Goal: Communication & Community: Connect with others

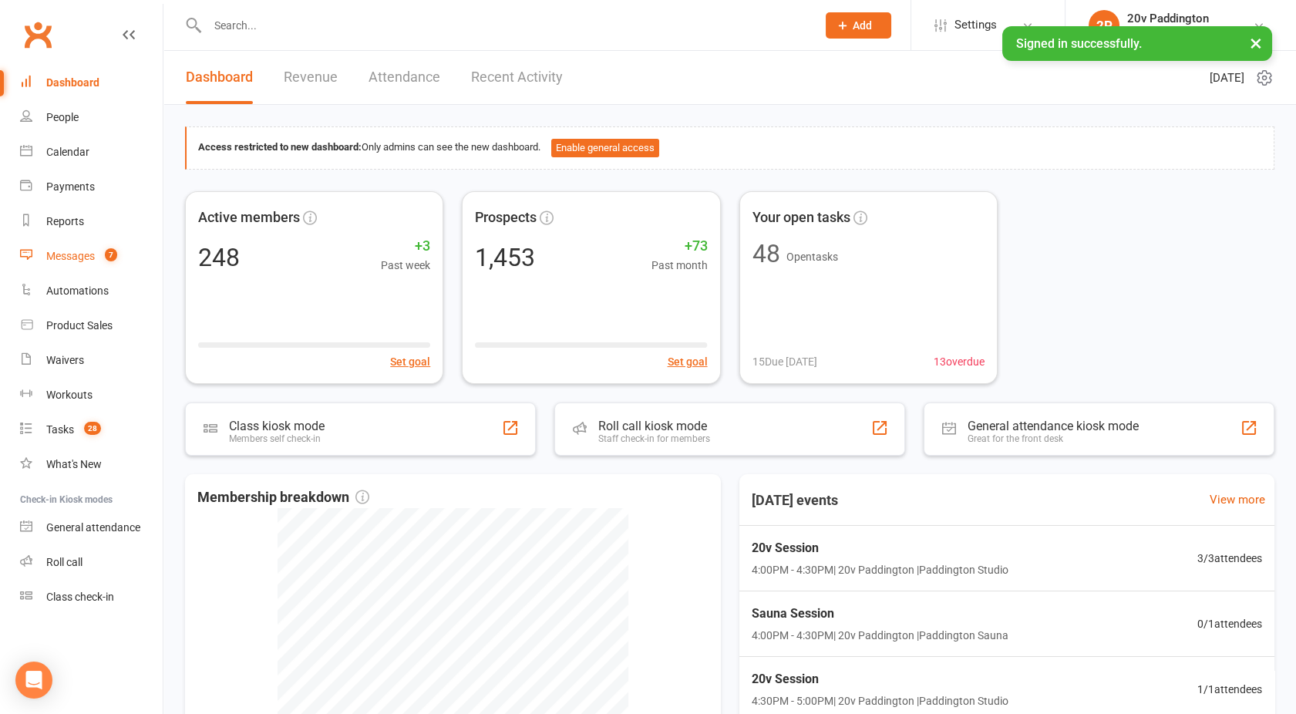
click at [80, 254] on div "Messages" at bounding box center [70, 256] width 49 height 12
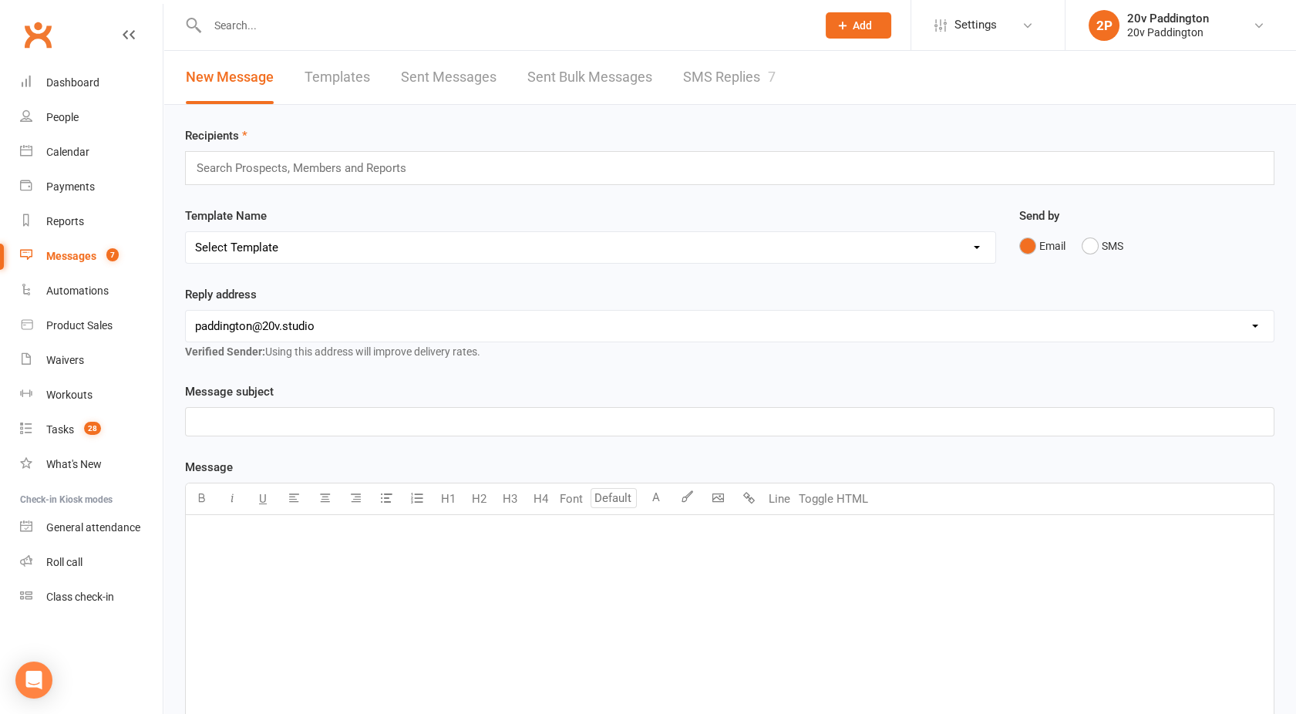
click at [724, 82] on link "SMS Replies 7" at bounding box center [729, 77] width 92 height 53
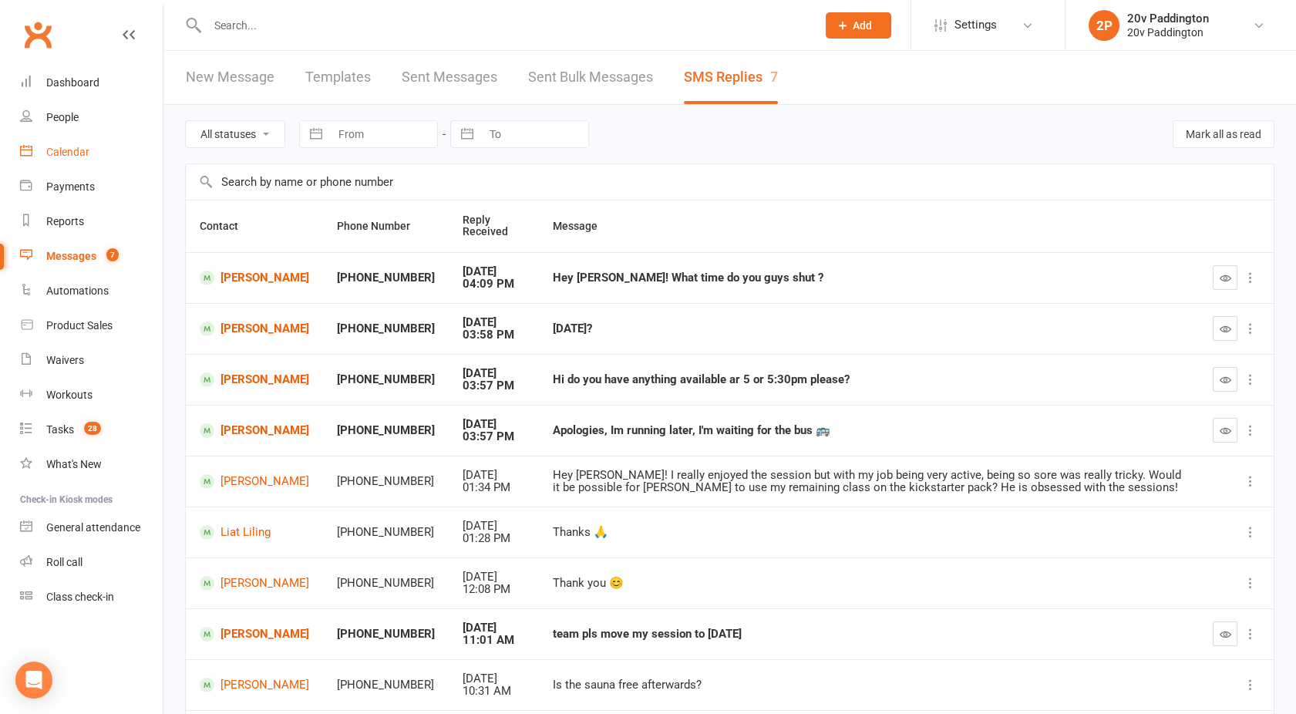
click at [42, 154] on link "Calendar" at bounding box center [91, 152] width 143 height 35
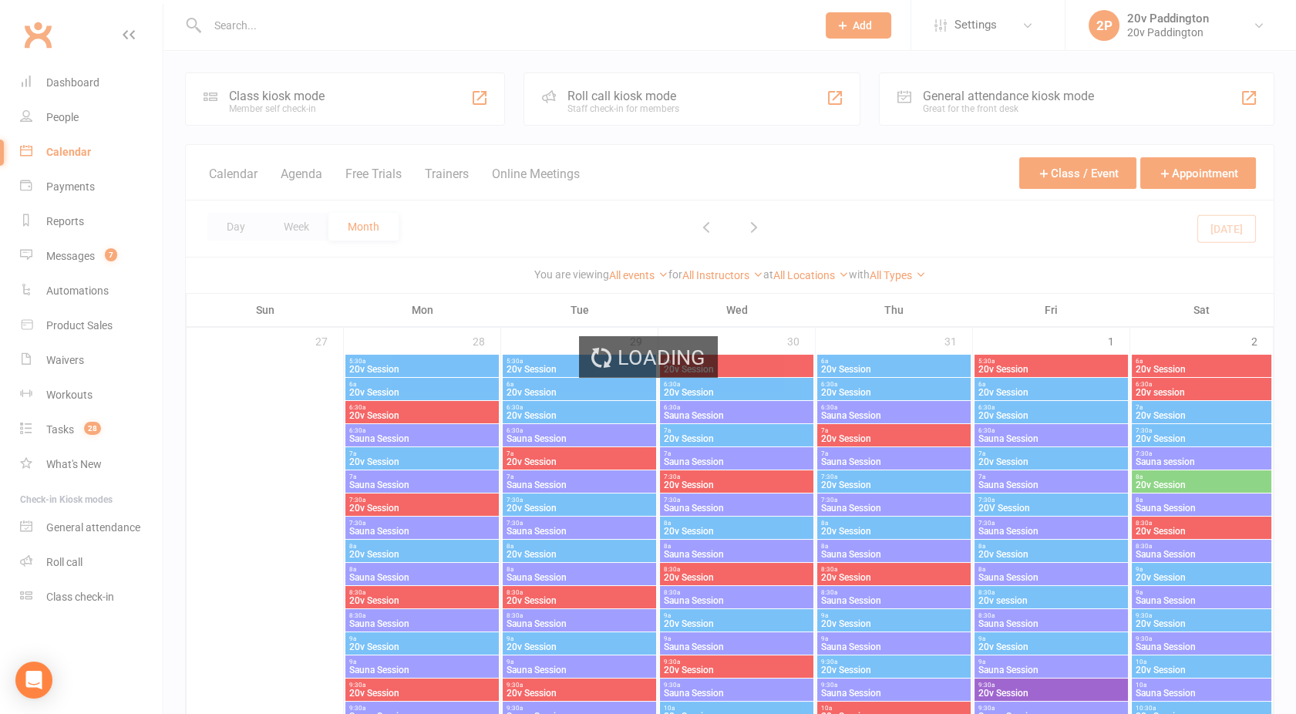
click at [301, 176] on div "Loading" at bounding box center [648, 357] width 1296 height 714
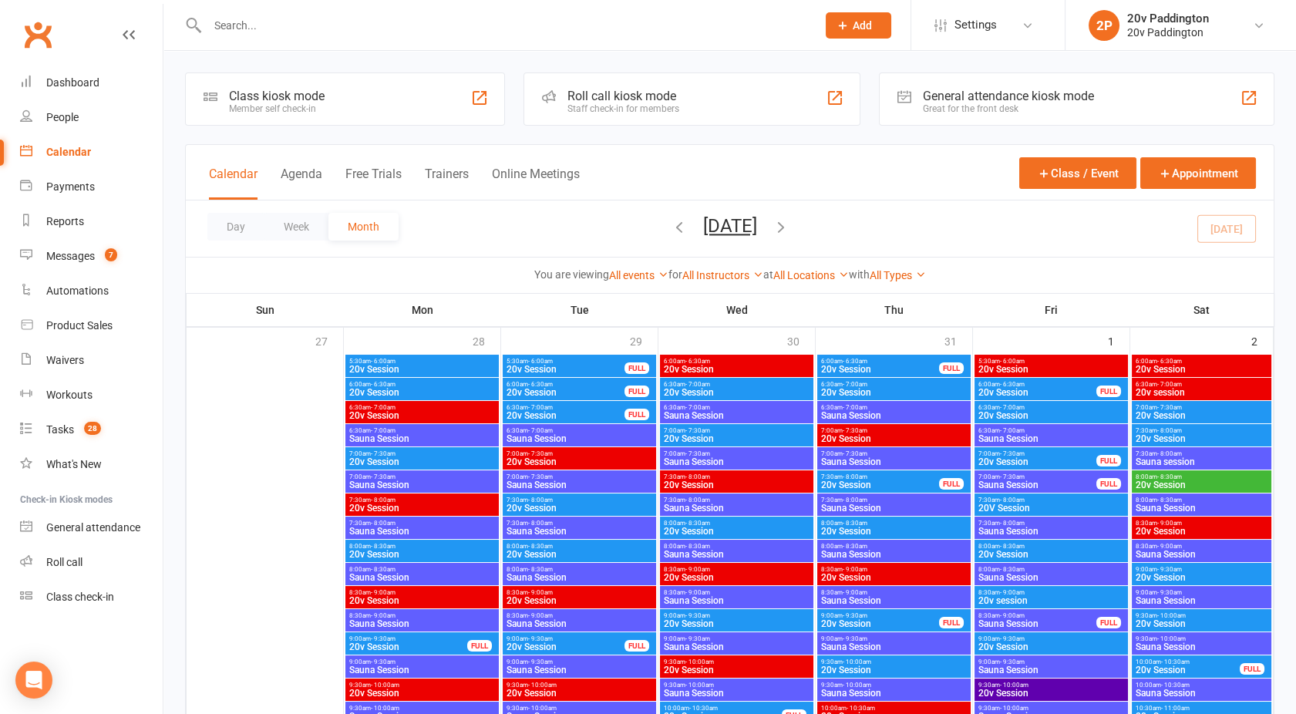
click at [301, 176] on button "Agenda" at bounding box center [302, 182] width 42 height 33
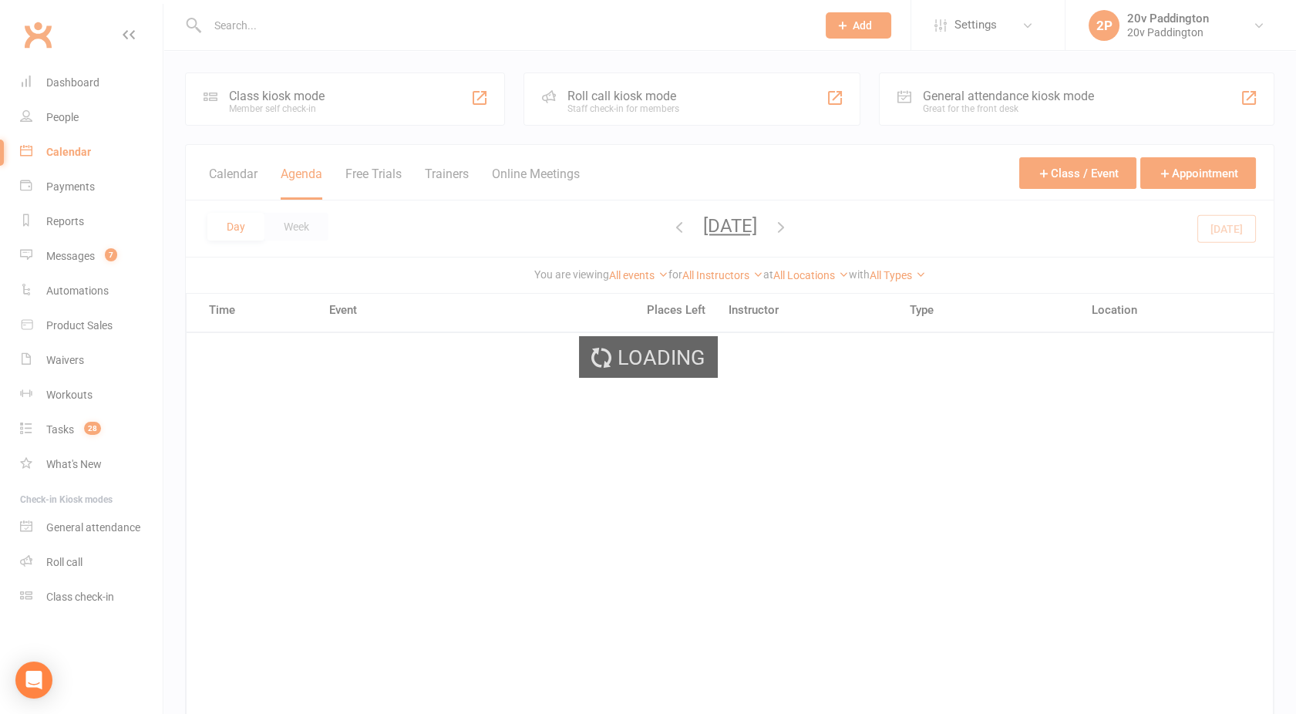
click at [301, 176] on div "Loading" at bounding box center [648, 357] width 1296 height 714
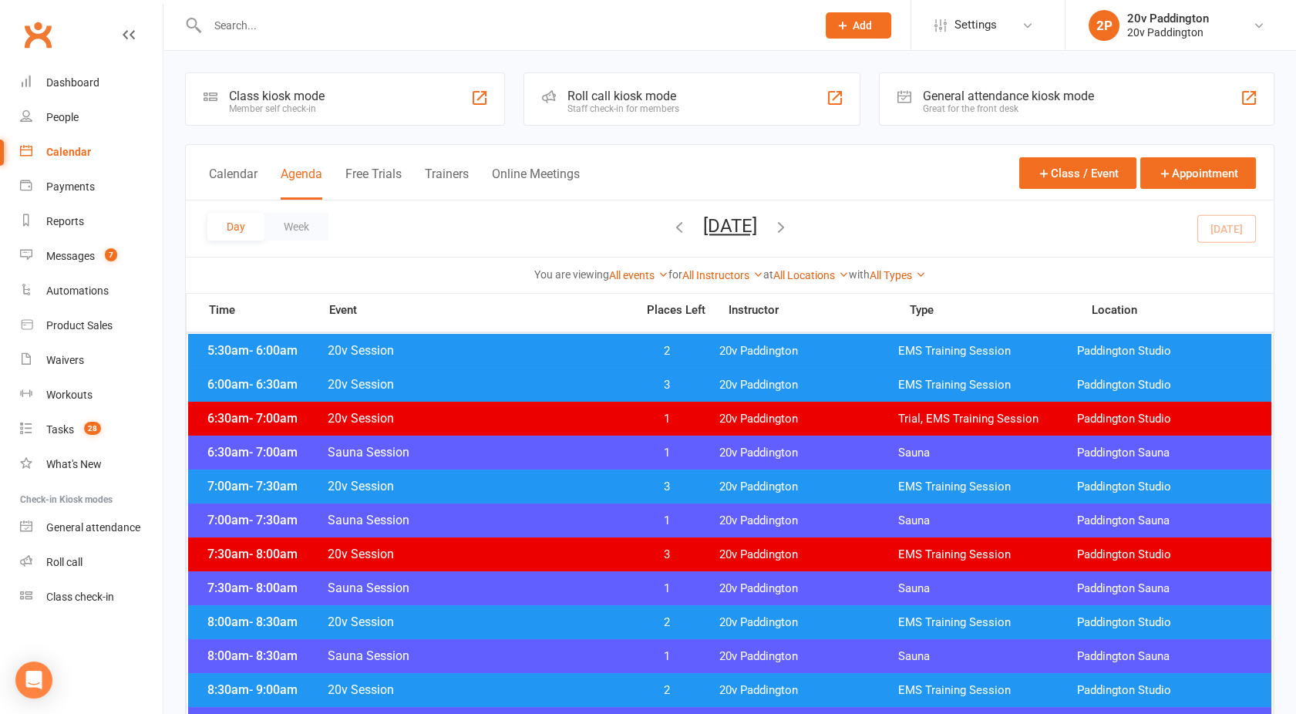
click at [710, 220] on button "[DATE]" at bounding box center [730, 226] width 54 height 22
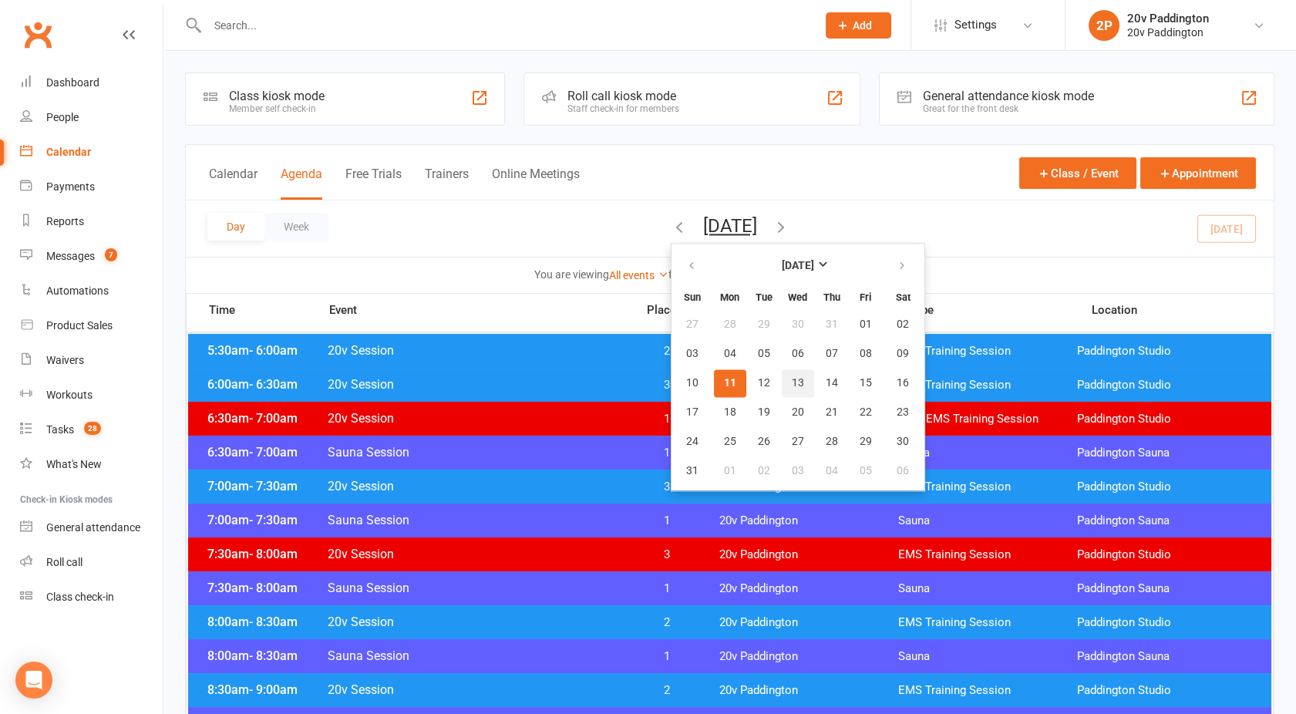
click at [791, 388] on span "13" at bounding box center [797, 383] width 12 height 12
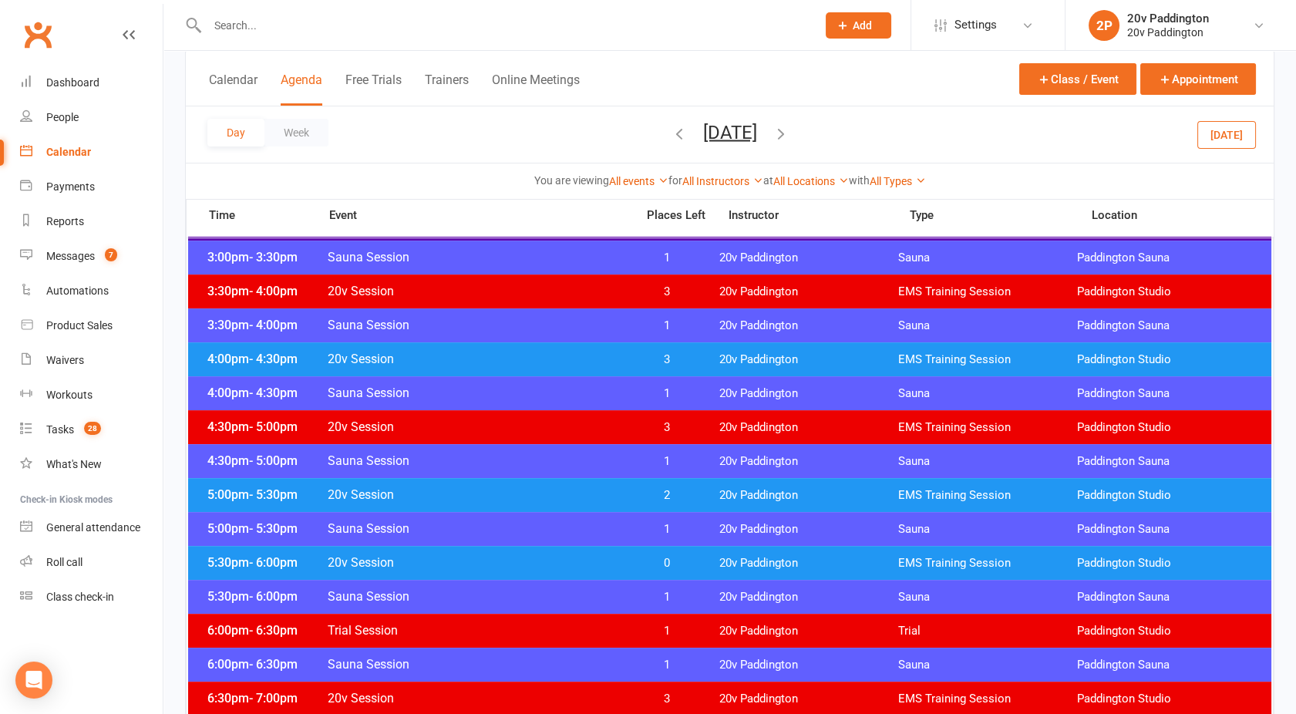
scroll to position [1147, 0]
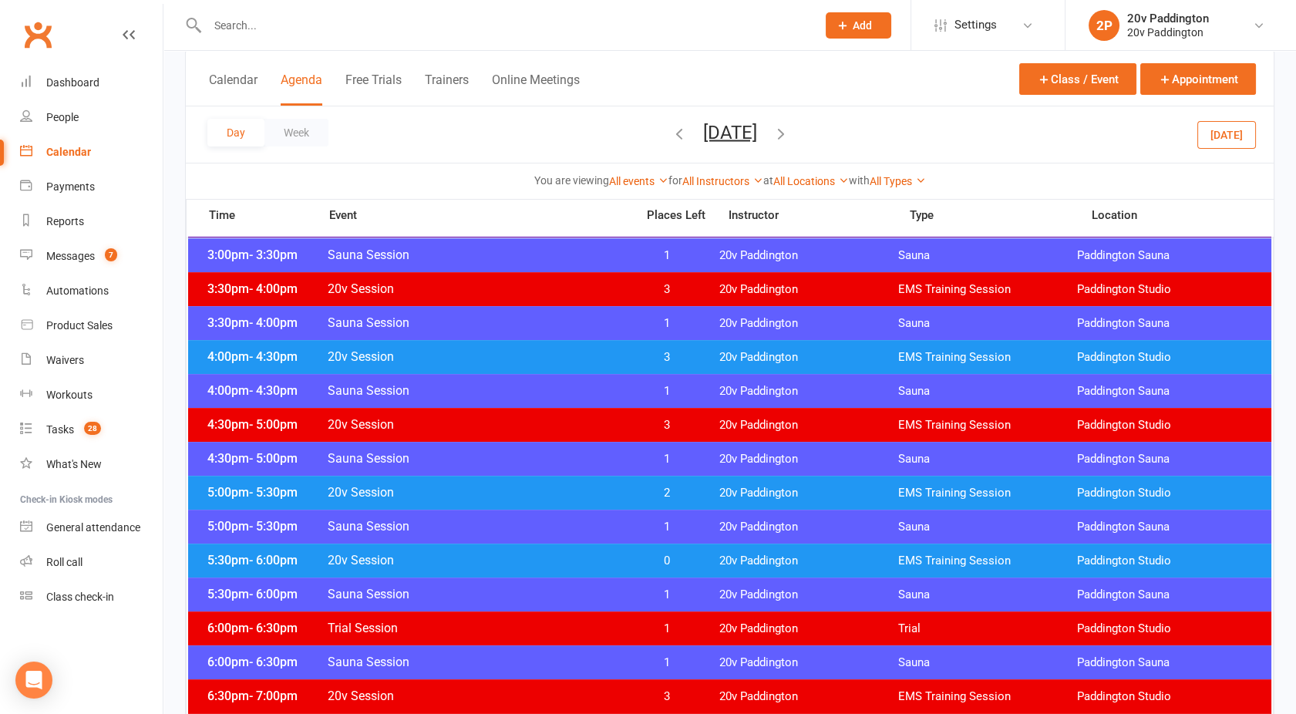
click at [536, 506] on div "5:00pm - 5:30pm 20v Session 2 20v Paddington EMS Training Session [GEOGRAPHIC_D…" at bounding box center [729, 493] width 1083 height 34
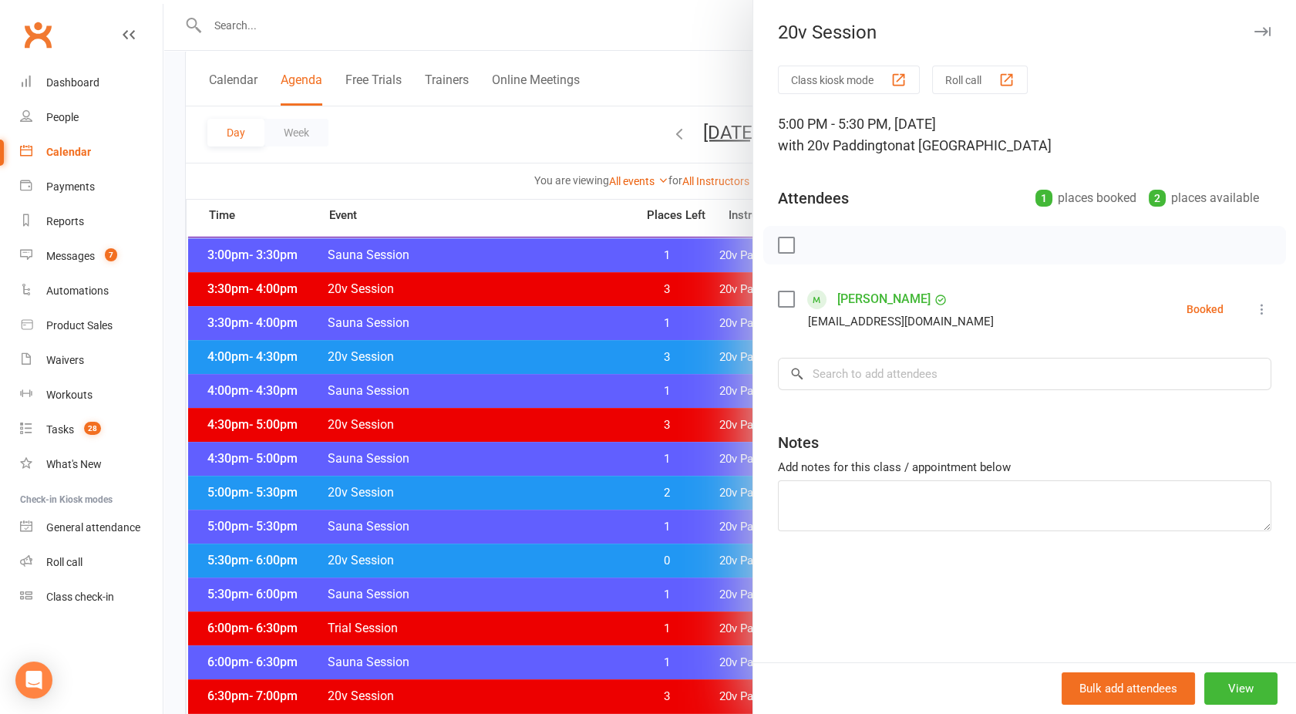
click at [536, 506] on div at bounding box center [729, 357] width 1132 height 714
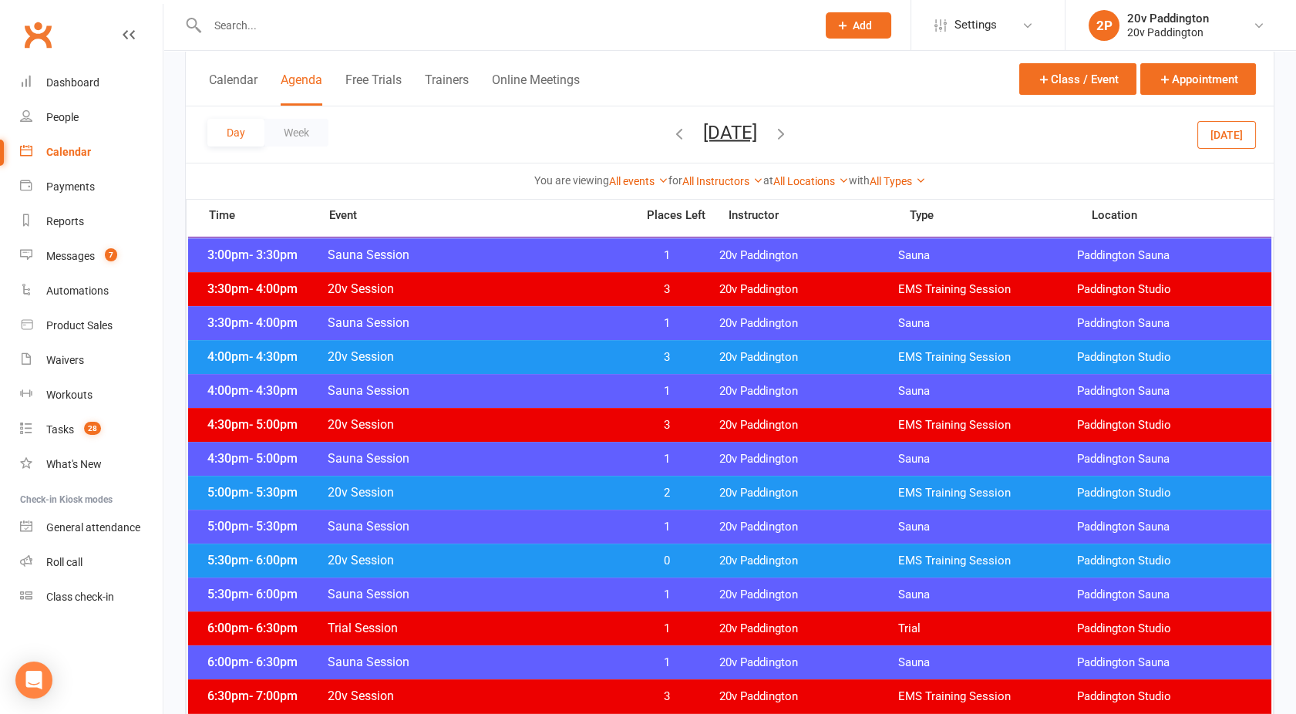
click at [561, 558] on span "20v Session" at bounding box center [477, 560] width 300 height 15
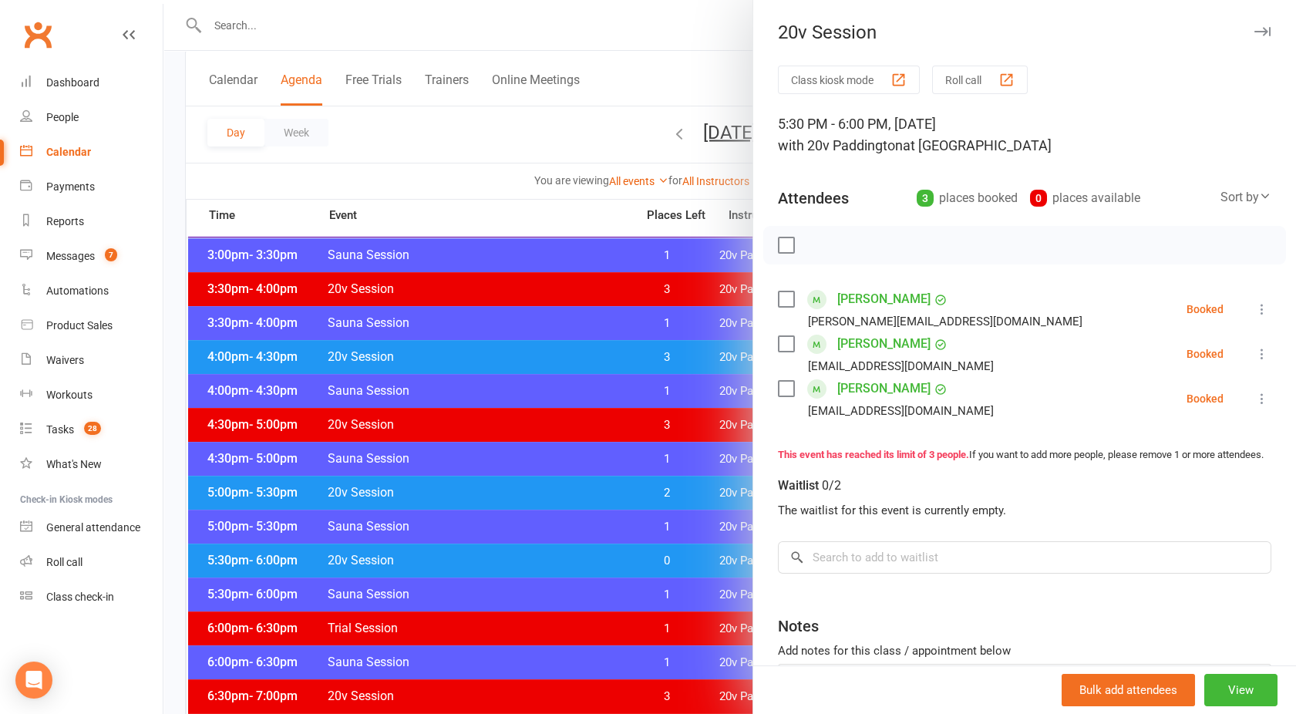
click at [561, 558] on div at bounding box center [729, 357] width 1132 height 714
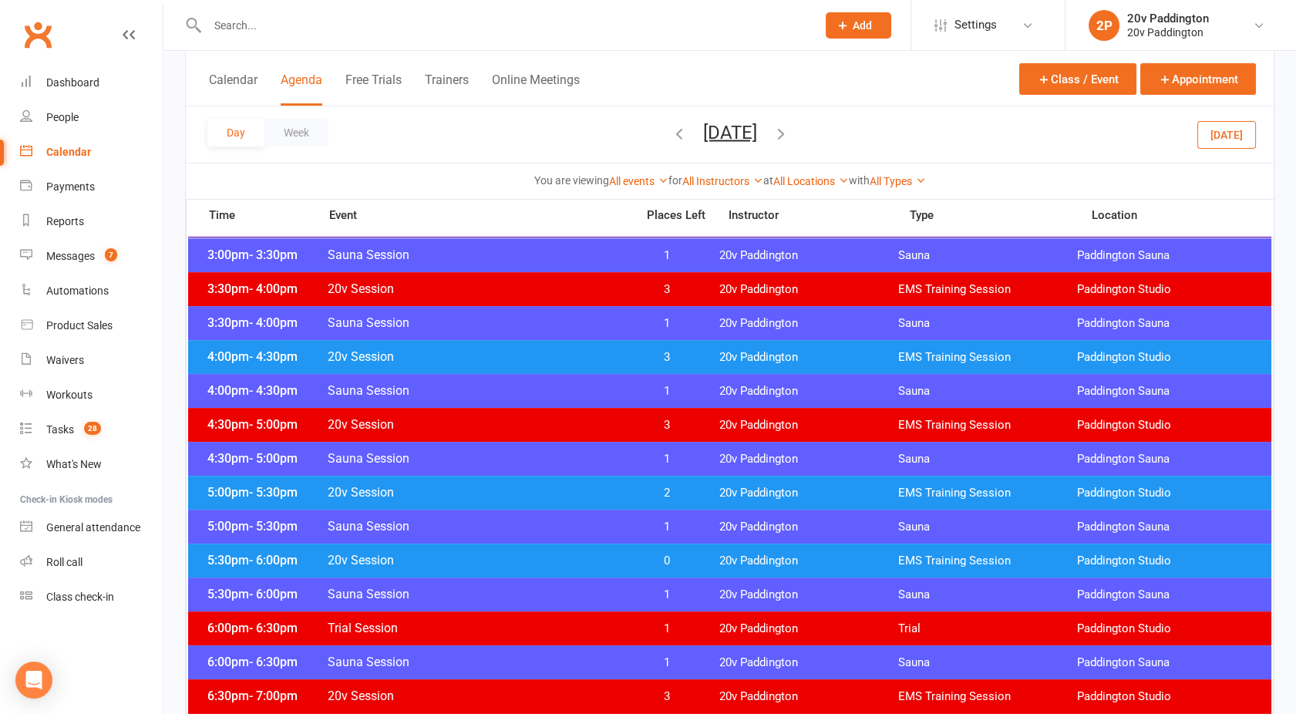
click at [718, 115] on div "Day Week [DATE] [DATE] Sun Mon Tue Wed Thu Fri Sat 27 28 29 30 31 01 02 03 04 0…" at bounding box center [729, 134] width 1087 height 56
click at [716, 124] on button "[DATE]" at bounding box center [730, 132] width 54 height 22
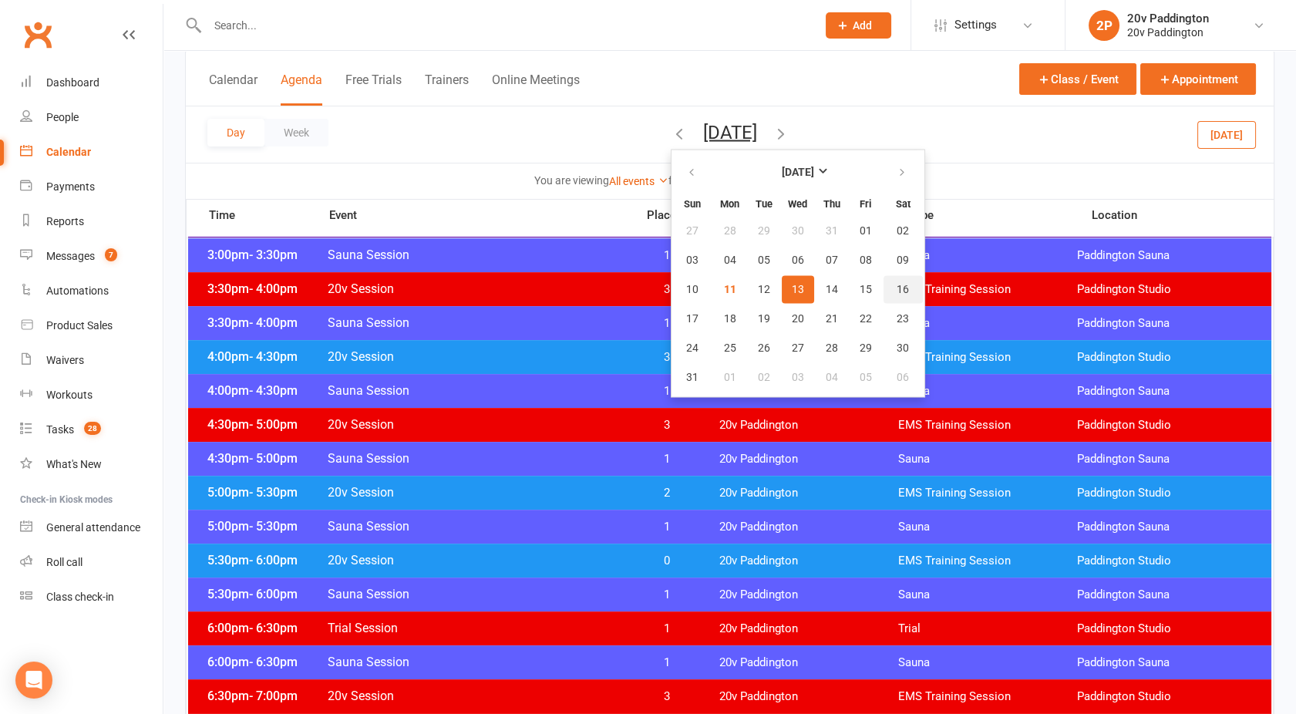
click at [883, 296] on button "16" at bounding box center [902, 289] width 39 height 28
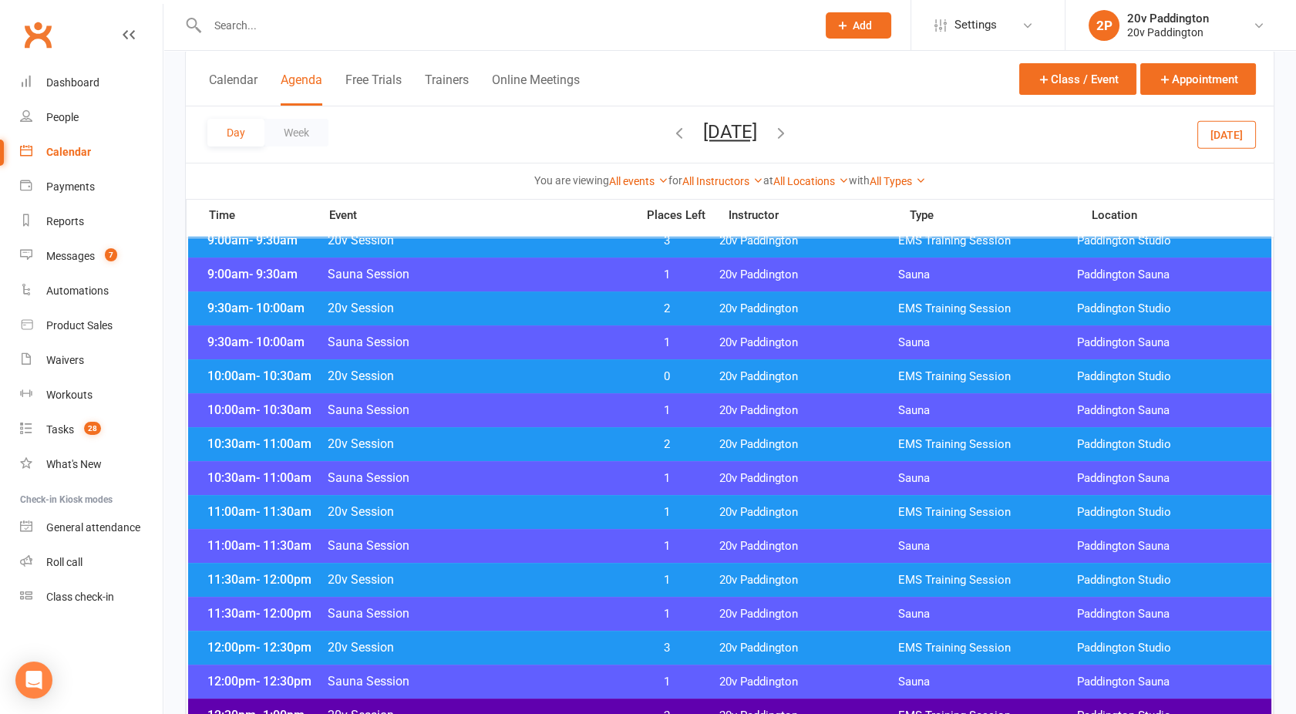
scroll to position [408, 0]
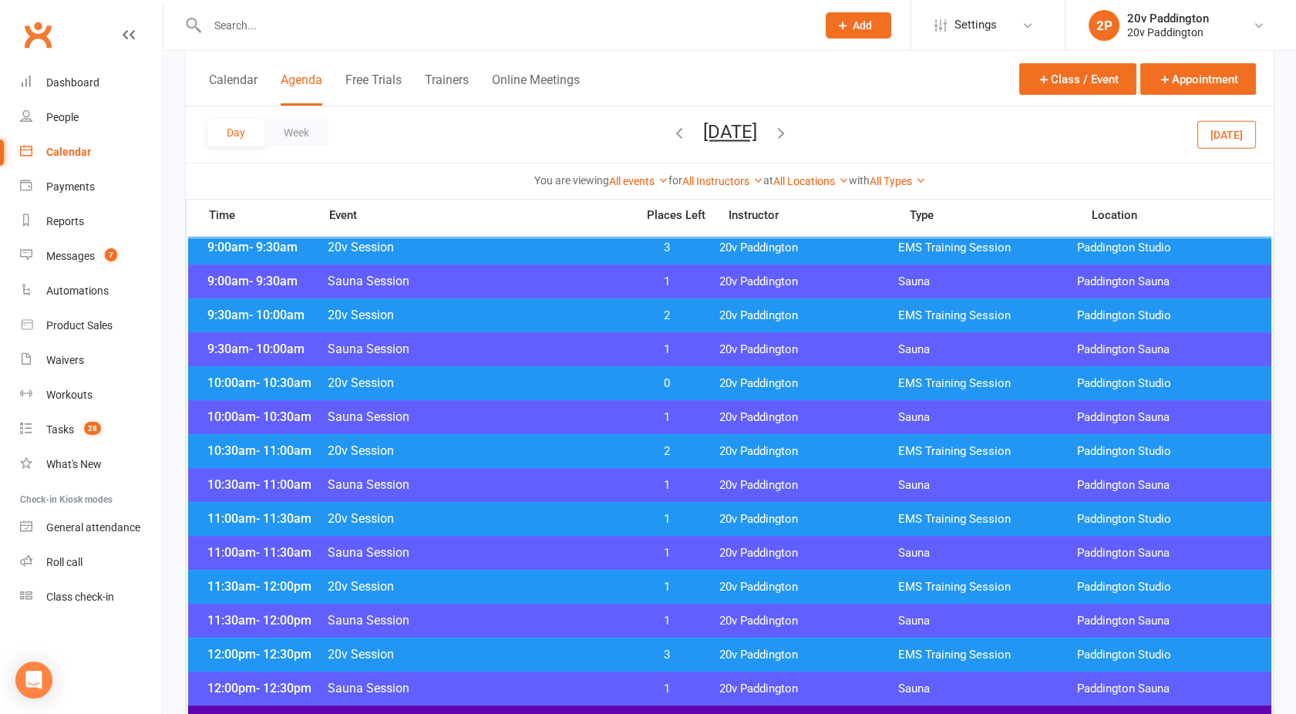
click at [555, 312] on span "20v Session" at bounding box center [477, 315] width 300 height 15
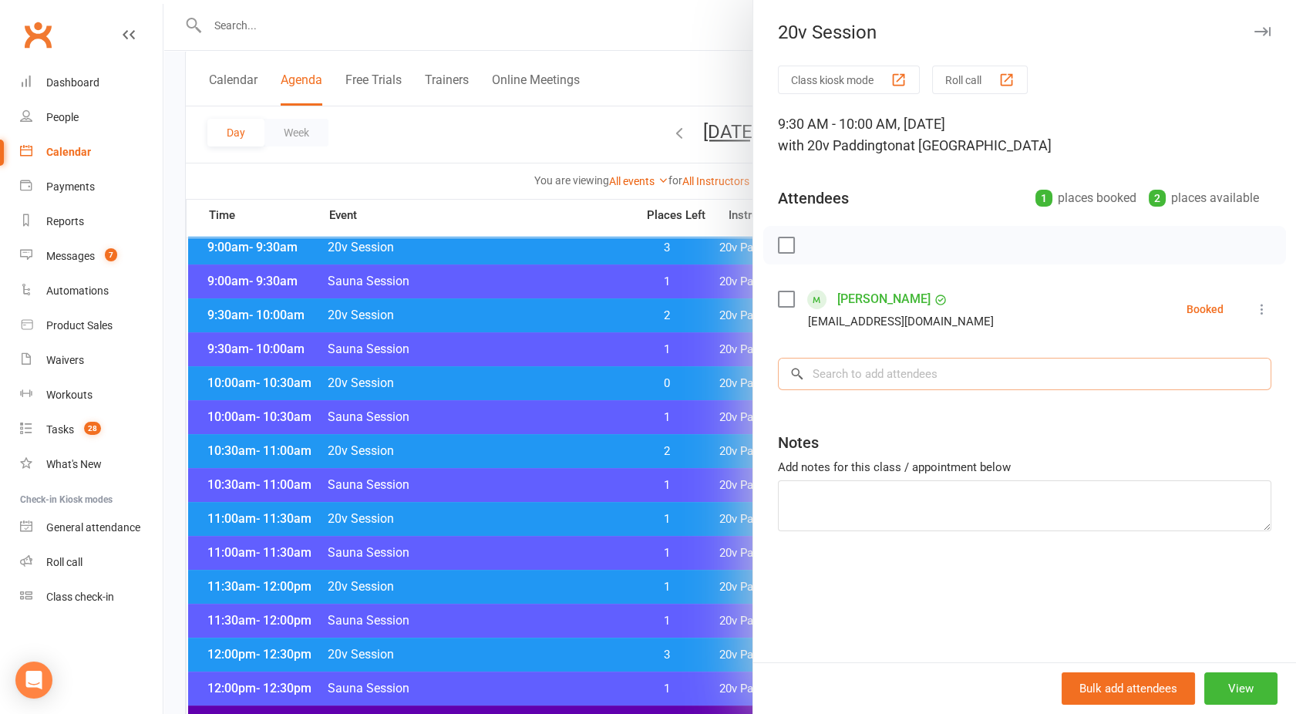
click at [845, 388] on input "search" at bounding box center [1024, 374] width 493 height 32
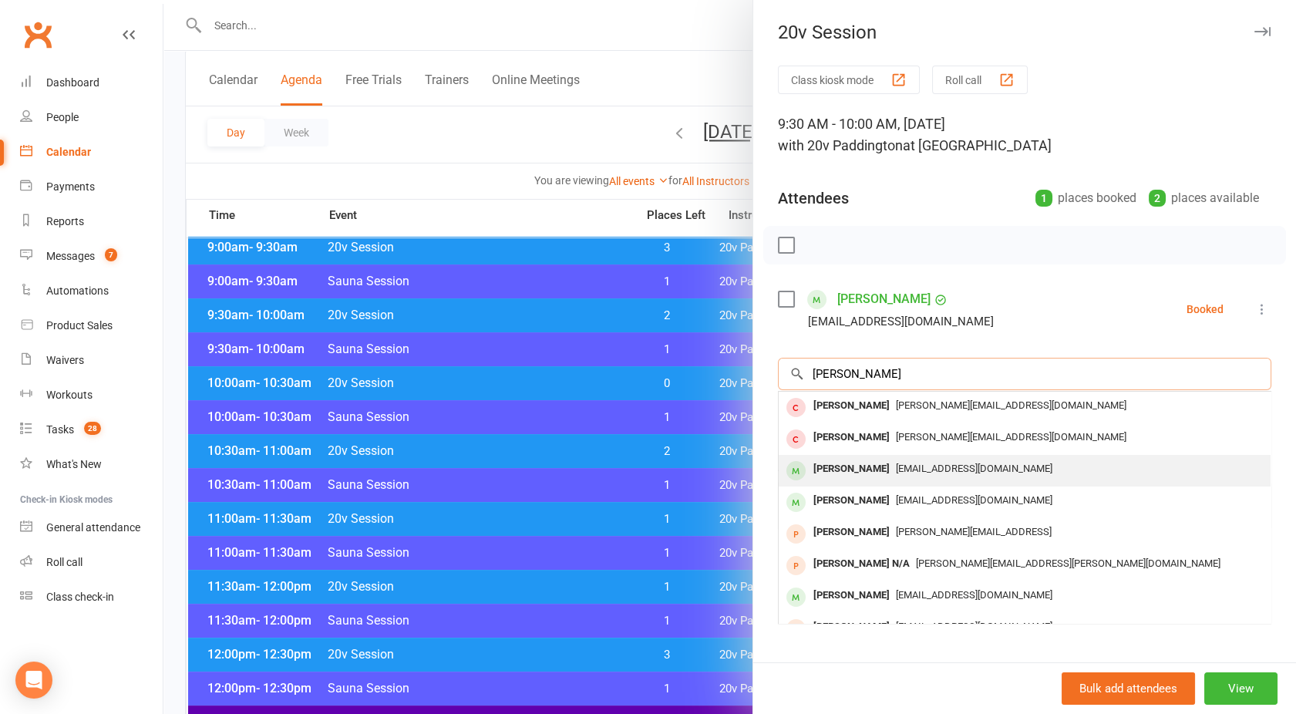
type input "[PERSON_NAME]"
click at [866, 476] on div "[PERSON_NAME]" at bounding box center [851, 469] width 89 height 22
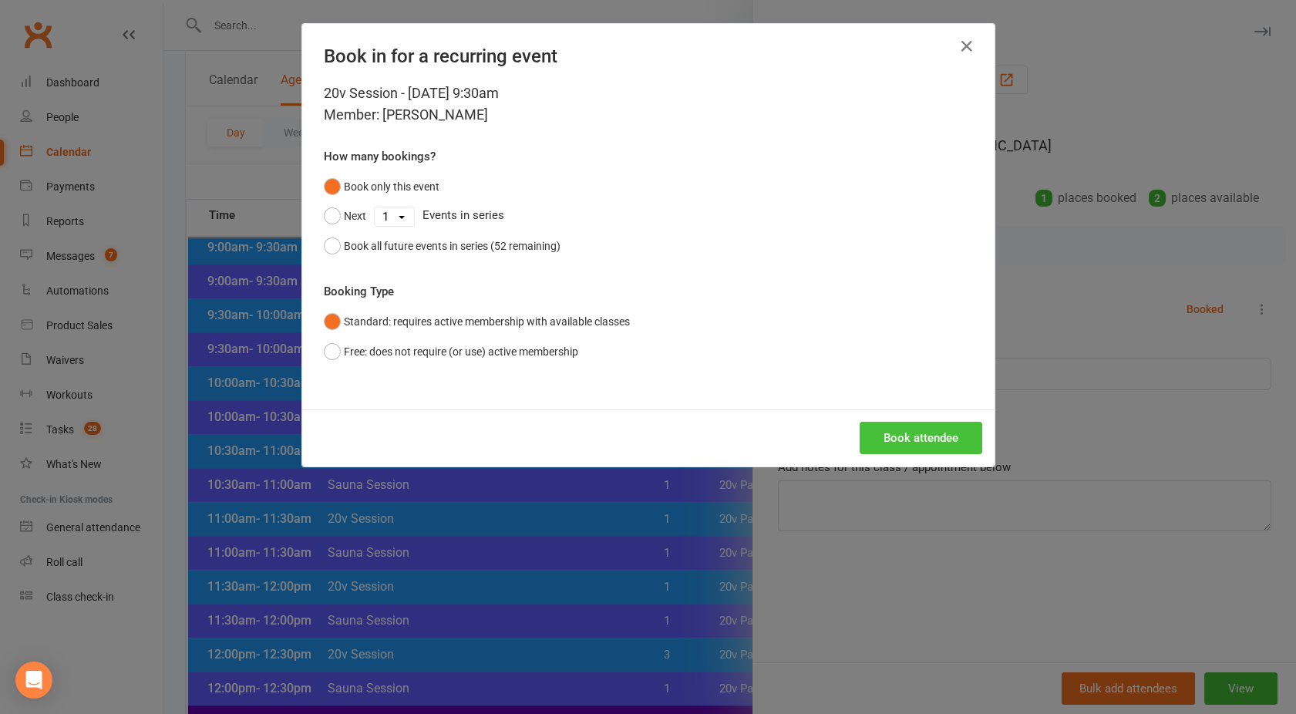
click at [879, 432] on button "Book attendee" at bounding box center [920, 438] width 123 height 32
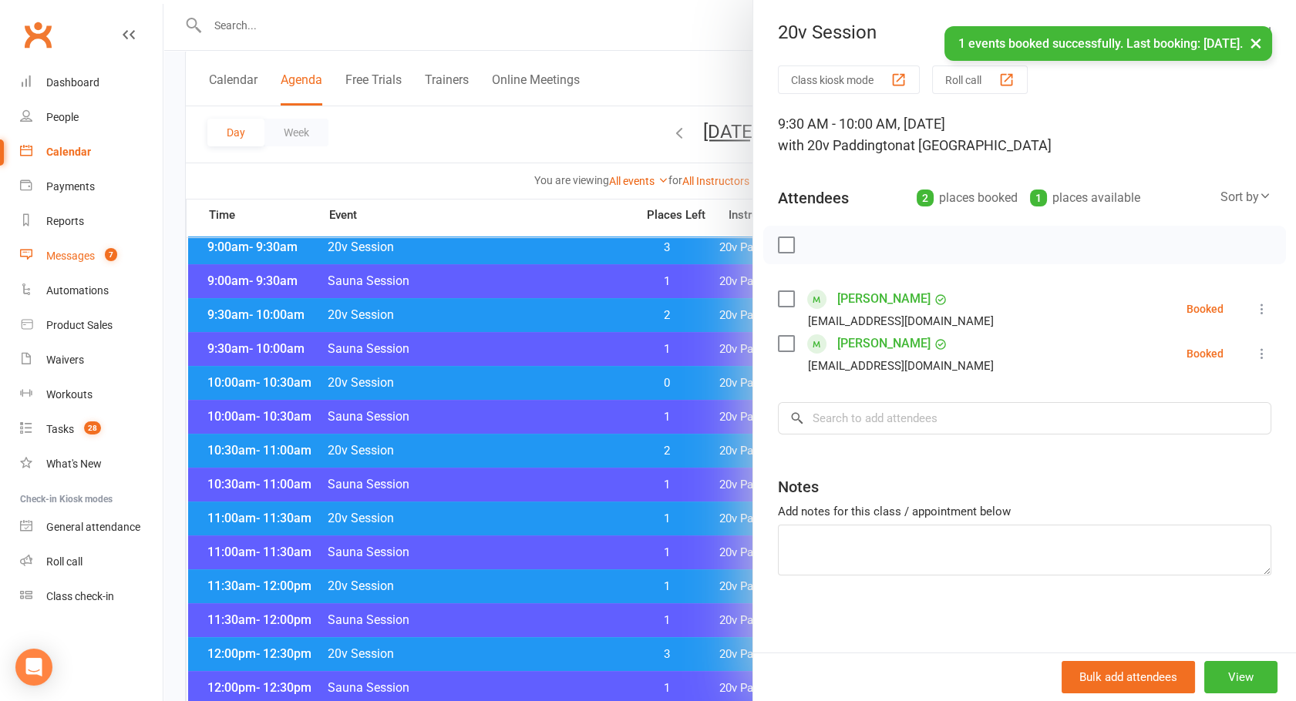
click at [80, 245] on link "Messages 7" at bounding box center [91, 256] width 143 height 35
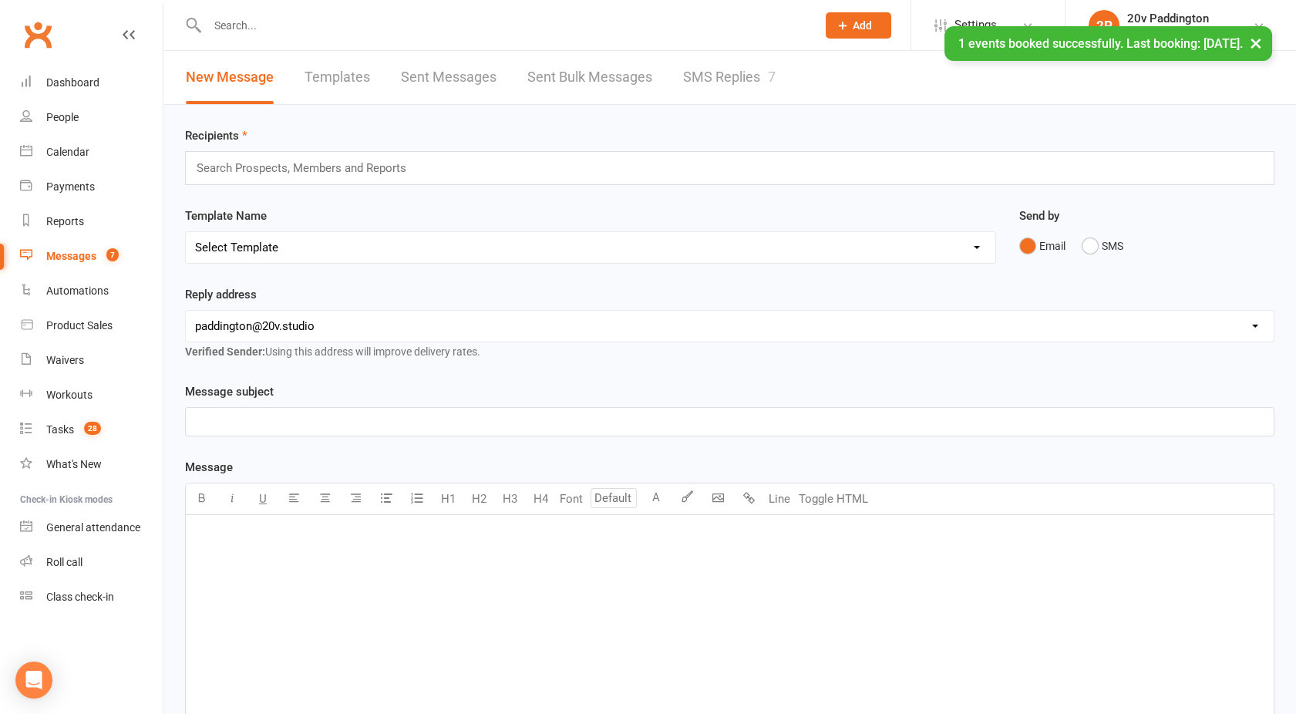
click at [732, 77] on link "SMS Replies 7" at bounding box center [729, 77] width 92 height 53
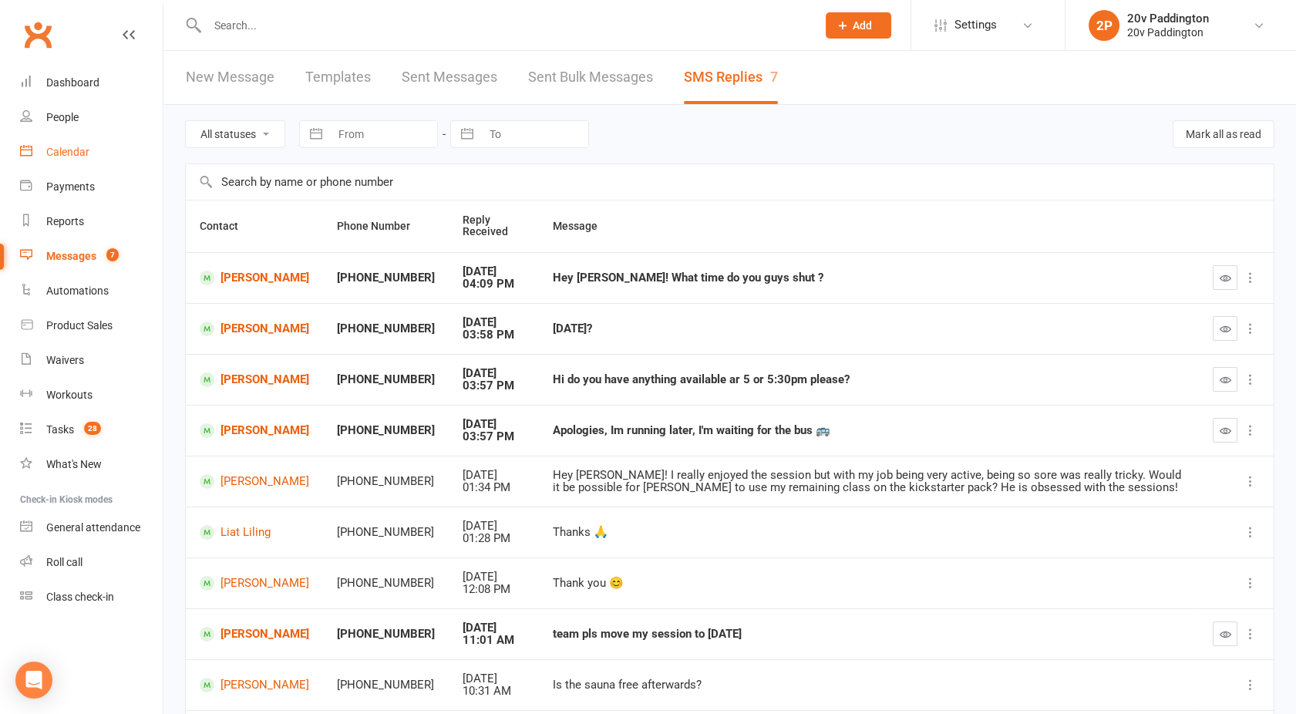
click at [62, 162] on link "Calendar" at bounding box center [91, 152] width 143 height 35
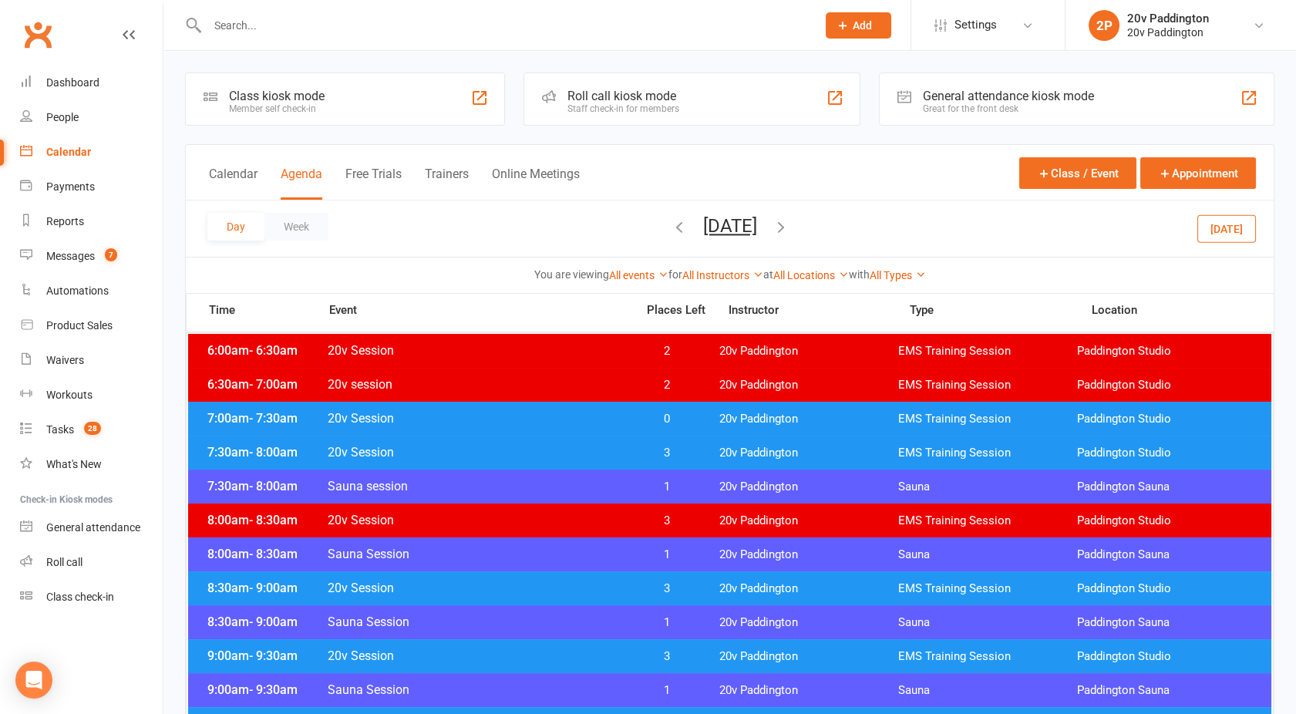
click at [703, 224] on button "[DATE]" at bounding box center [730, 226] width 54 height 22
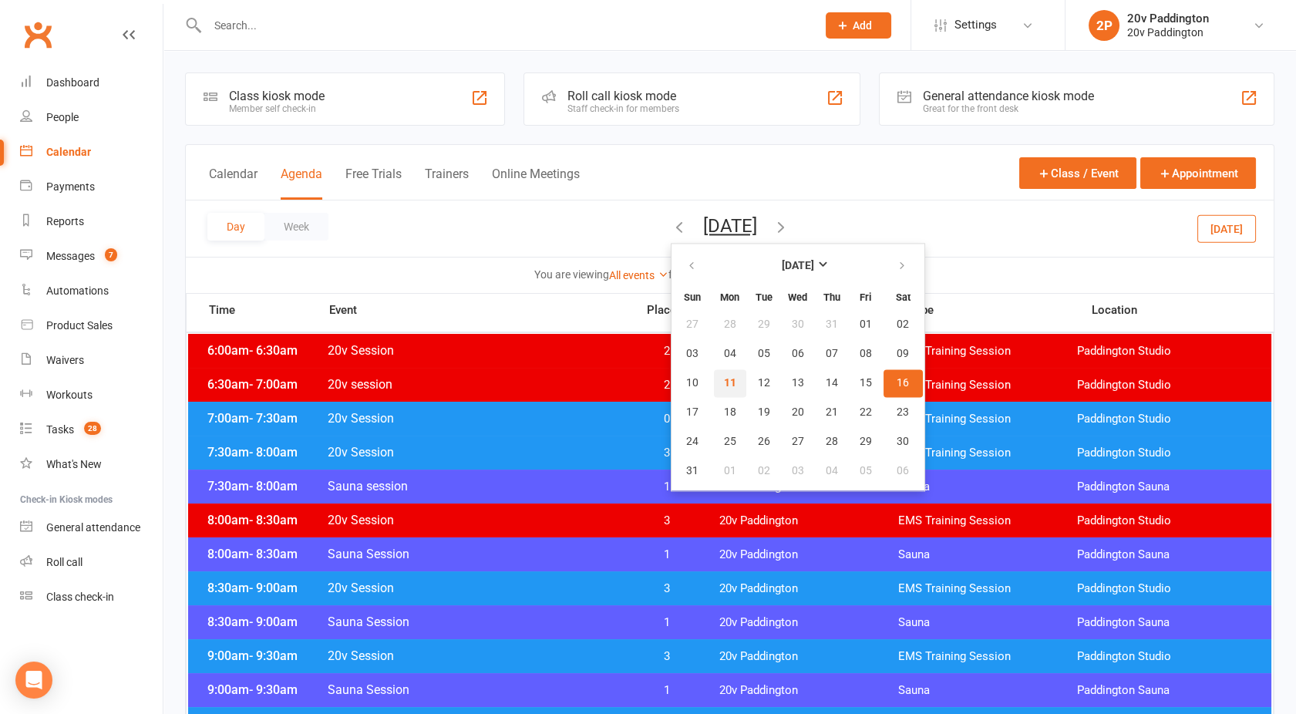
click at [714, 388] on button "11" at bounding box center [730, 383] width 32 height 28
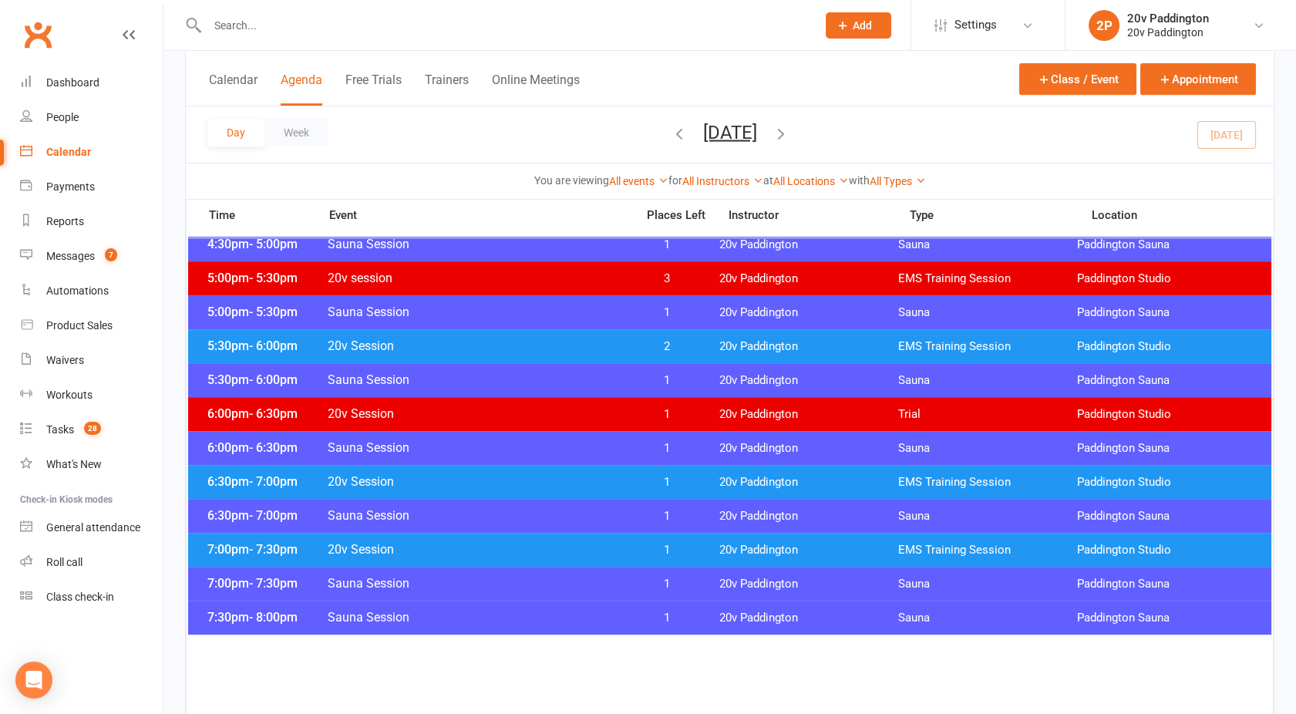
scroll to position [1396, 0]
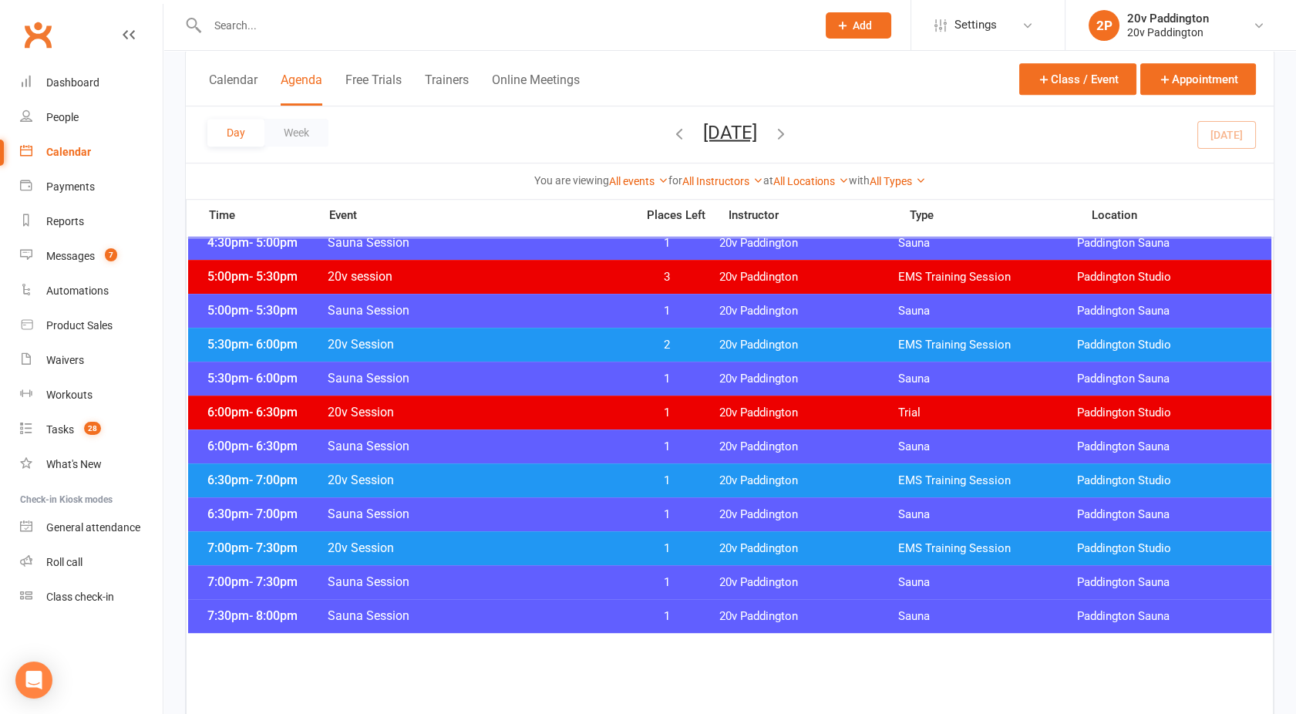
click at [789, 132] on icon "button" at bounding box center [780, 132] width 17 height 17
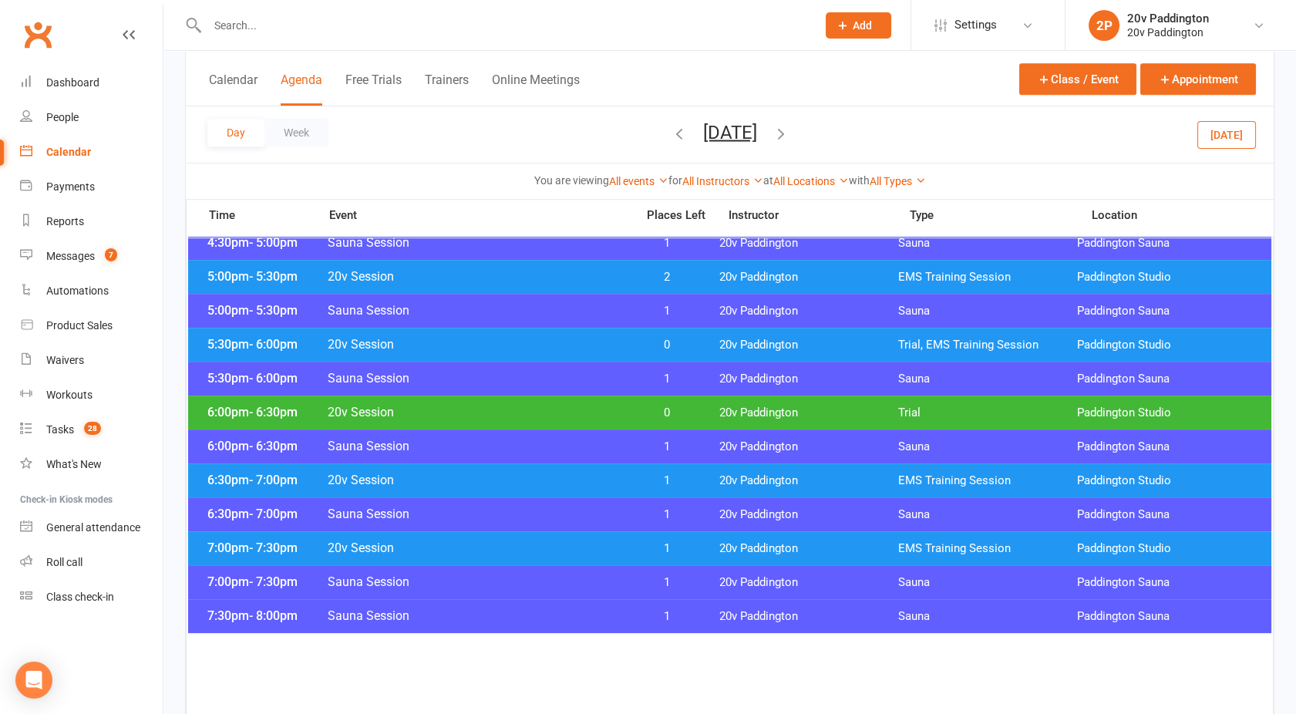
click at [597, 415] on span "20v Session" at bounding box center [477, 412] width 300 height 15
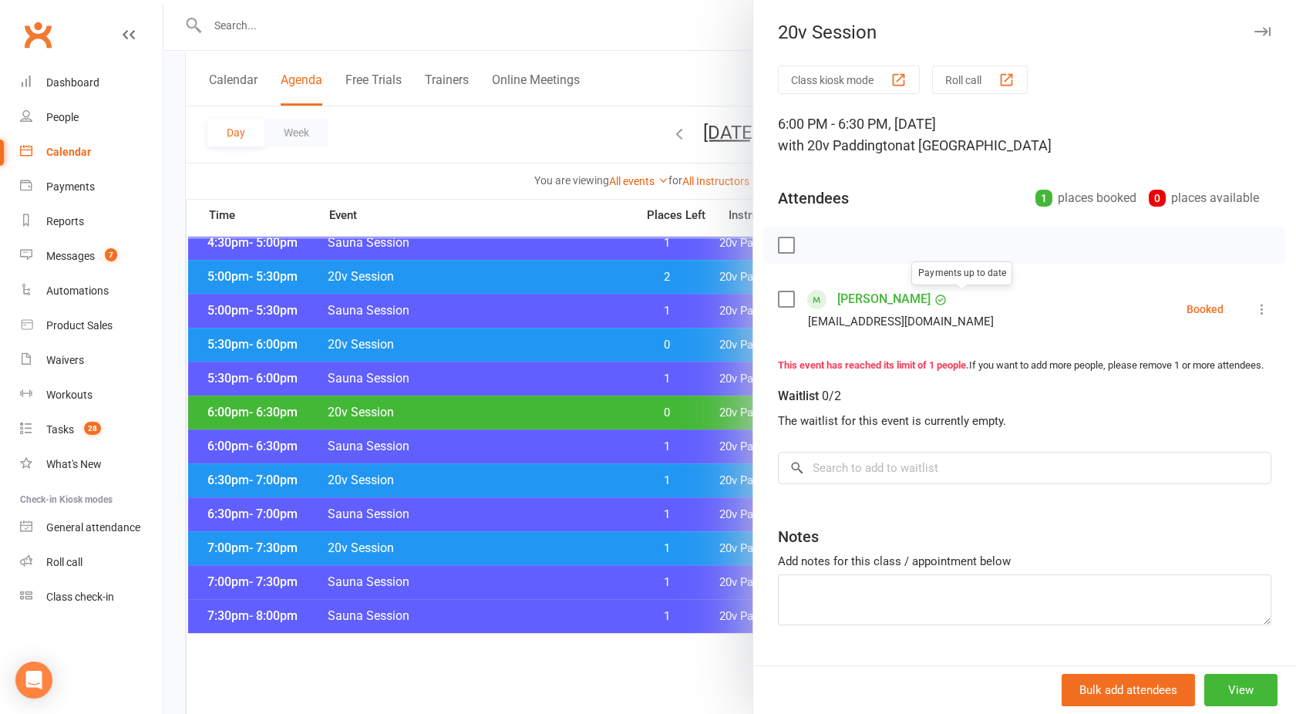
click at [899, 299] on link "[PERSON_NAME]" at bounding box center [883, 299] width 93 height 25
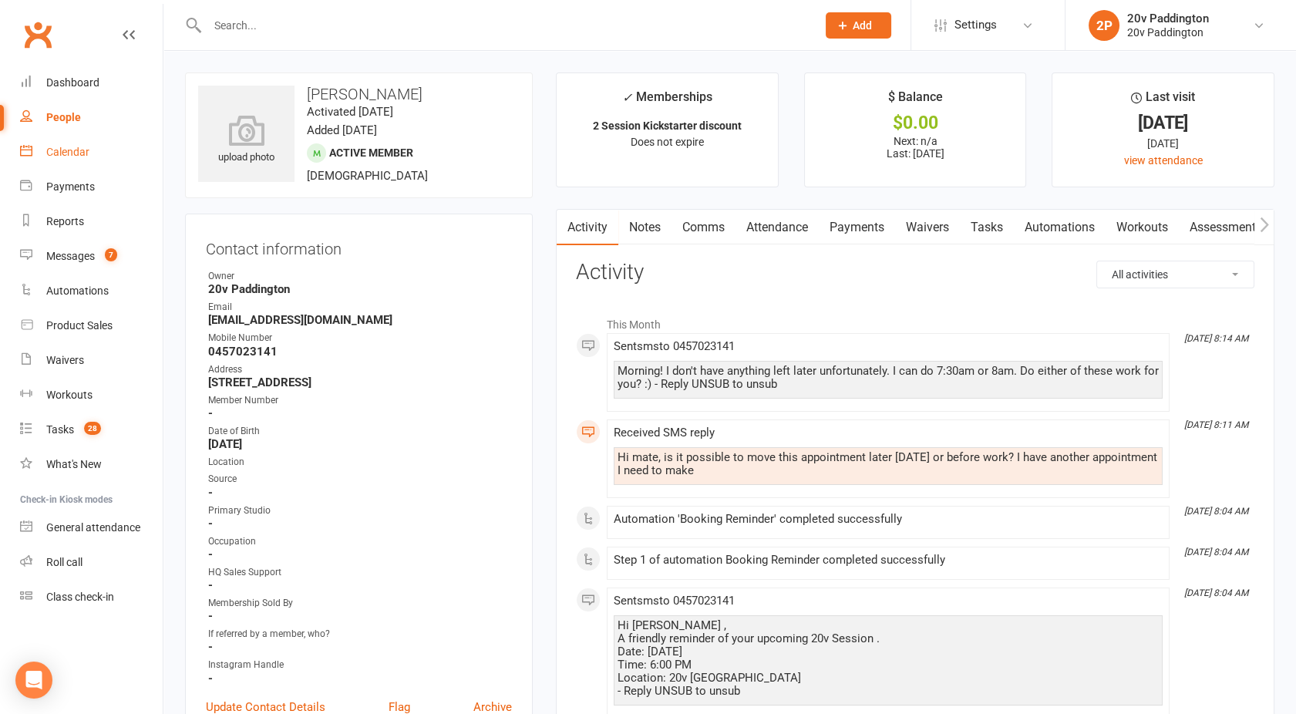
click at [60, 155] on div "Calendar" at bounding box center [67, 152] width 43 height 12
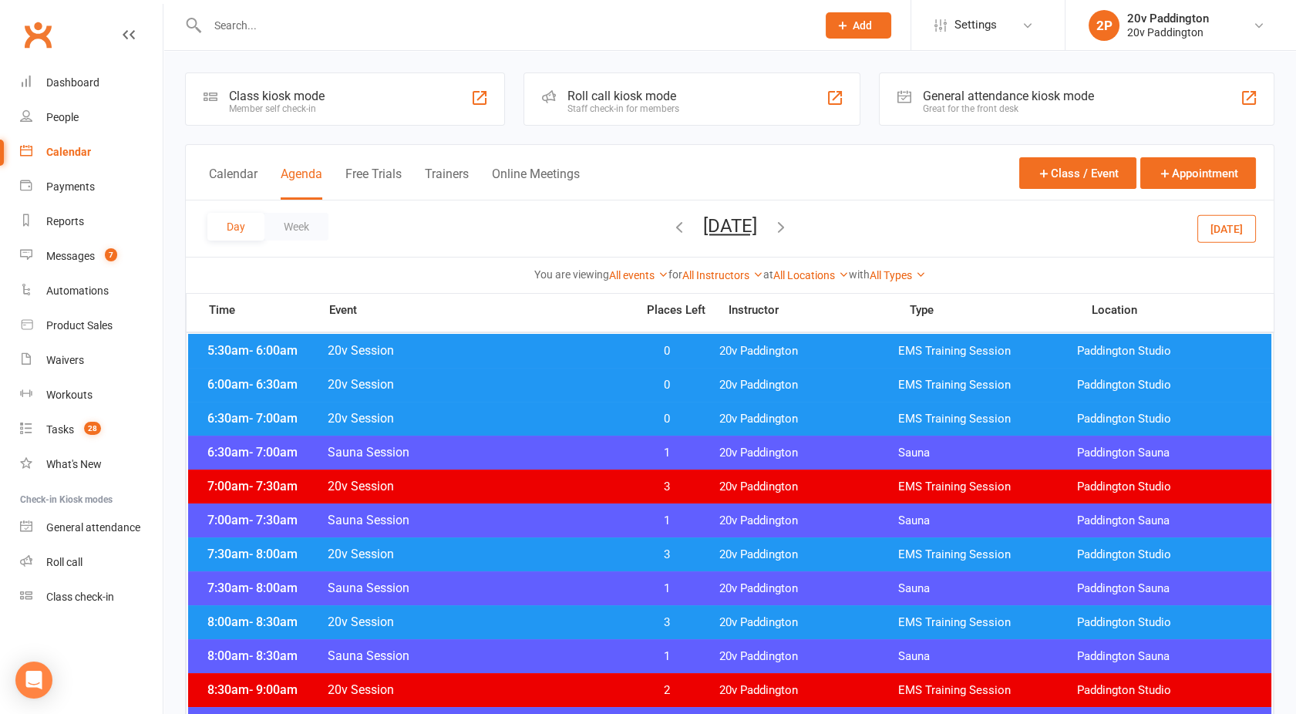
click at [734, 225] on button "[DATE]" at bounding box center [730, 226] width 54 height 22
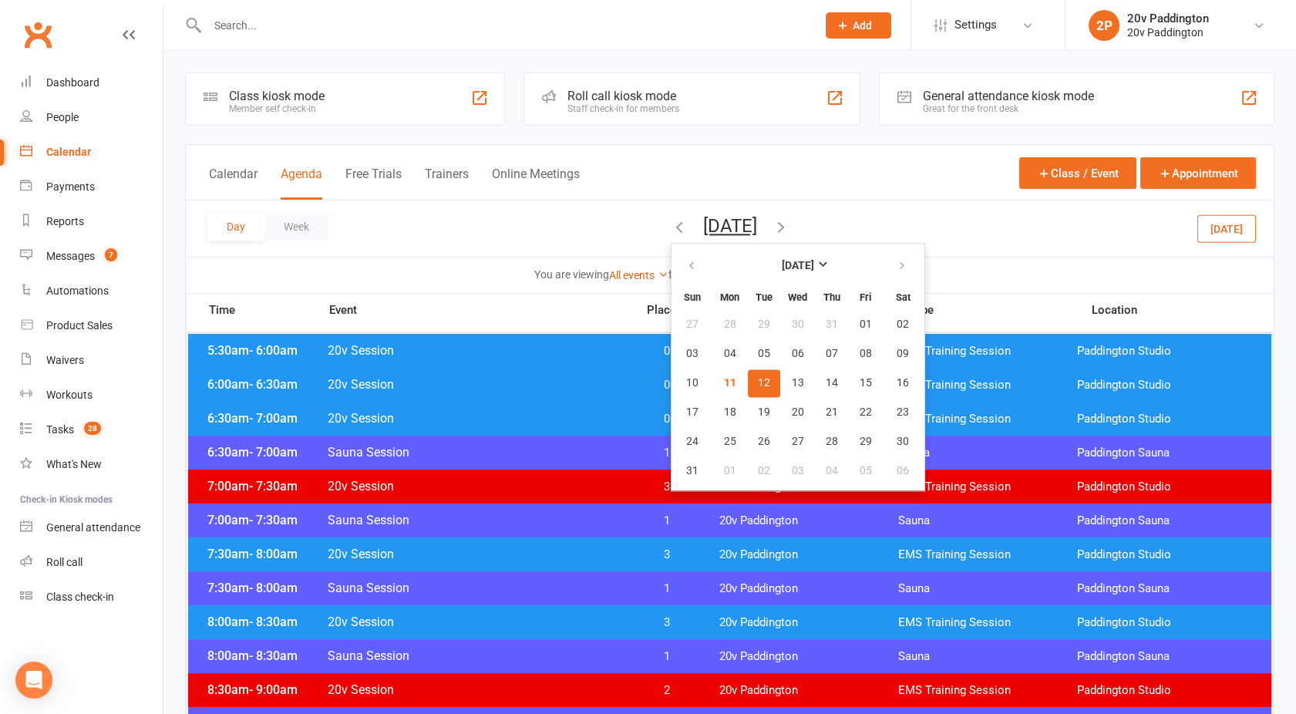
click at [748, 373] on button "12" at bounding box center [764, 383] width 32 height 28
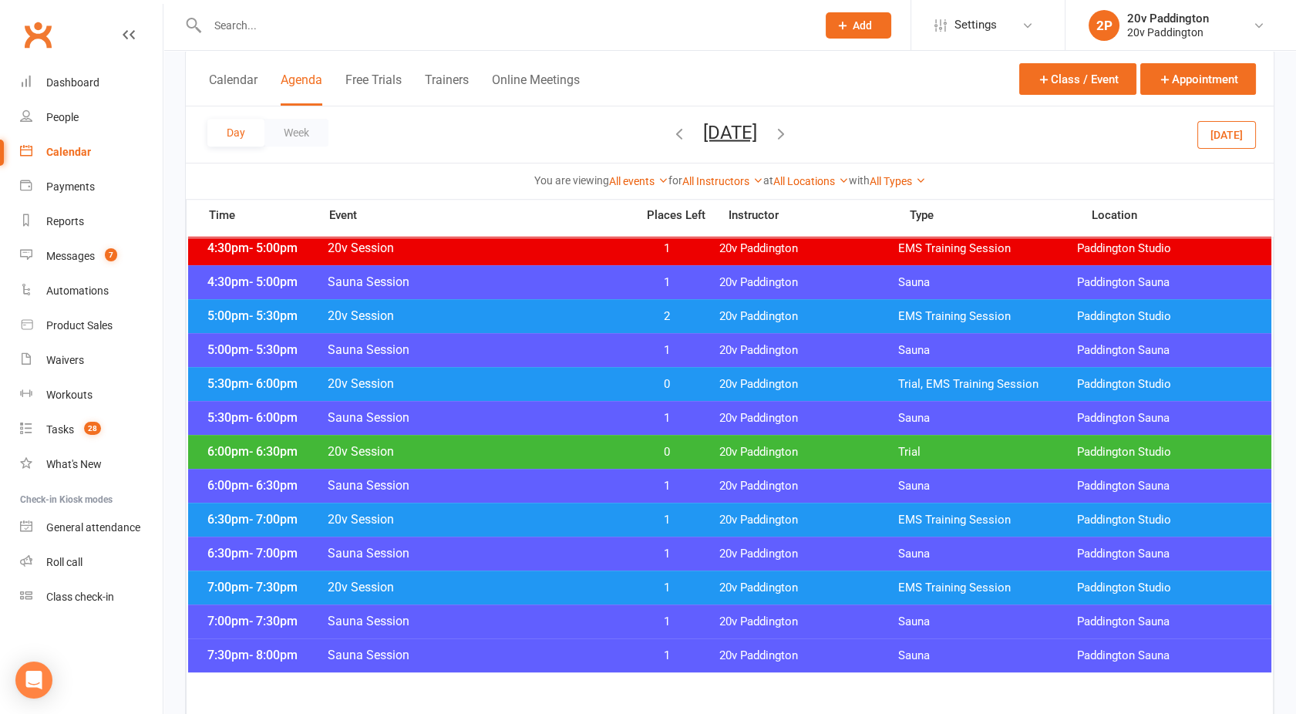
scroll to position [1363, 0]
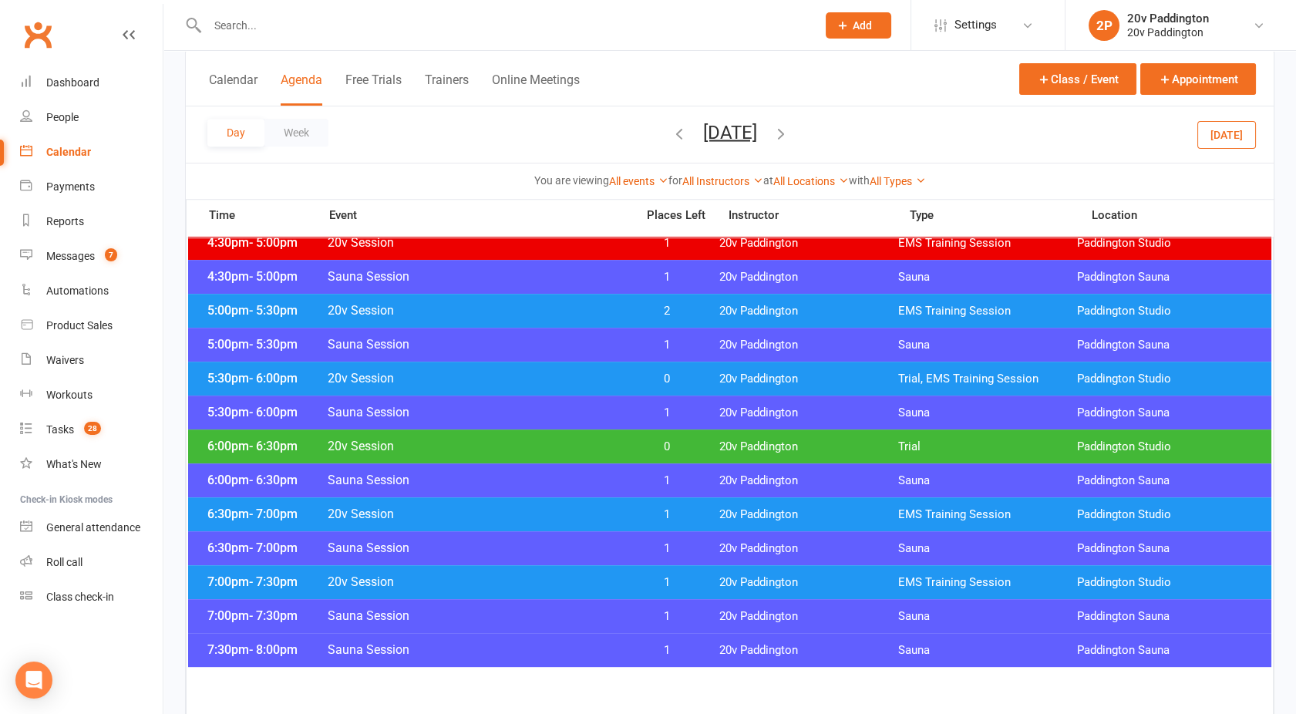
click at [543, 444] on span "20v Session" at bounding box center [477, 446] width 300 height 15
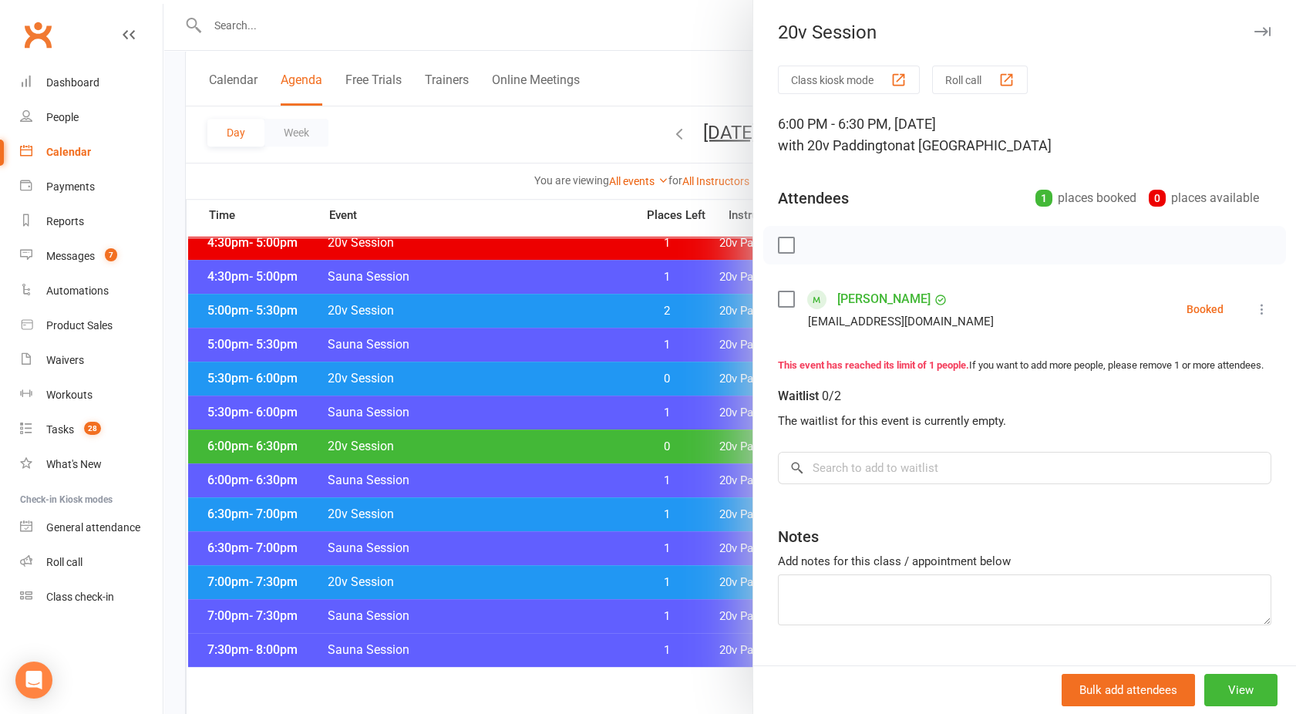
click at [858, 283] on div "Class kiosk mode Roll call 6:00 PM - 6:30 PM, [DATE] with 20v Paddington at [GE…" at bounding box center [1024, 384] width 543 height 637
click at [858, 288] on link "[PERSON_NAME]" at bounding box center [883, 299] width 93 height 25
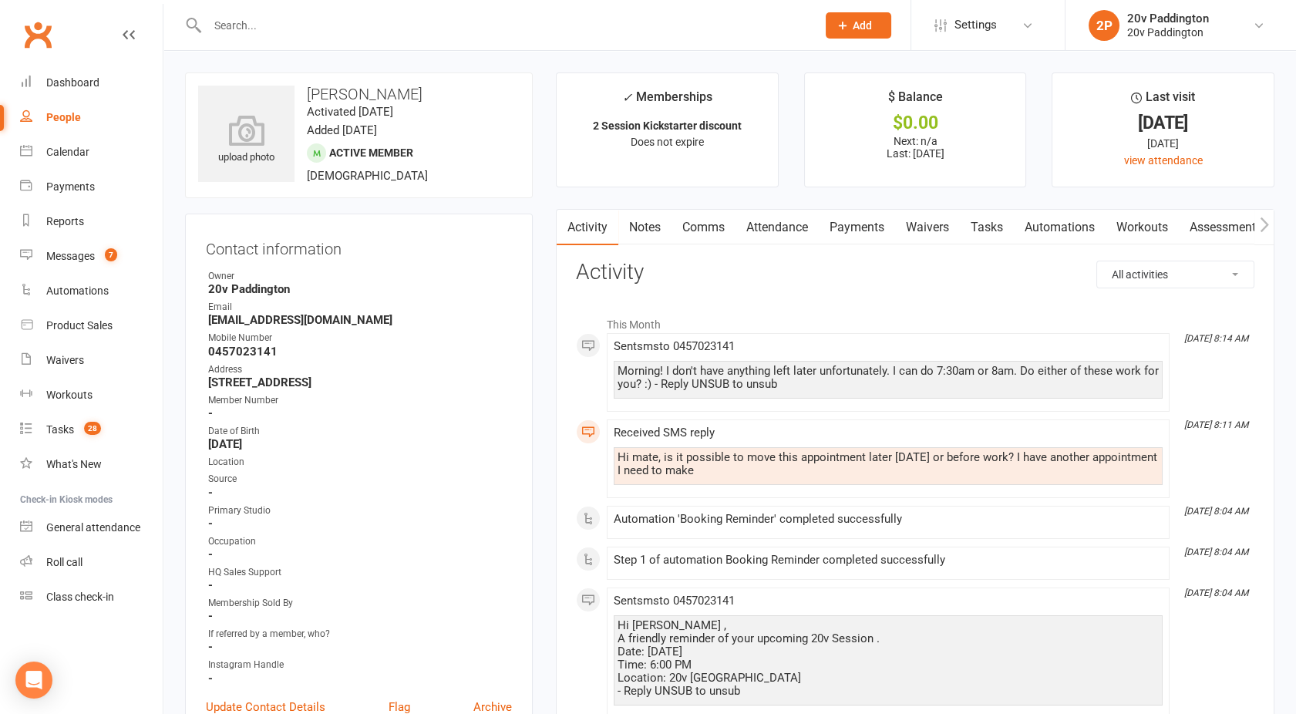
click at [697, 233] on link "Comms" at bounding box center [703, 227] width 64 height 35
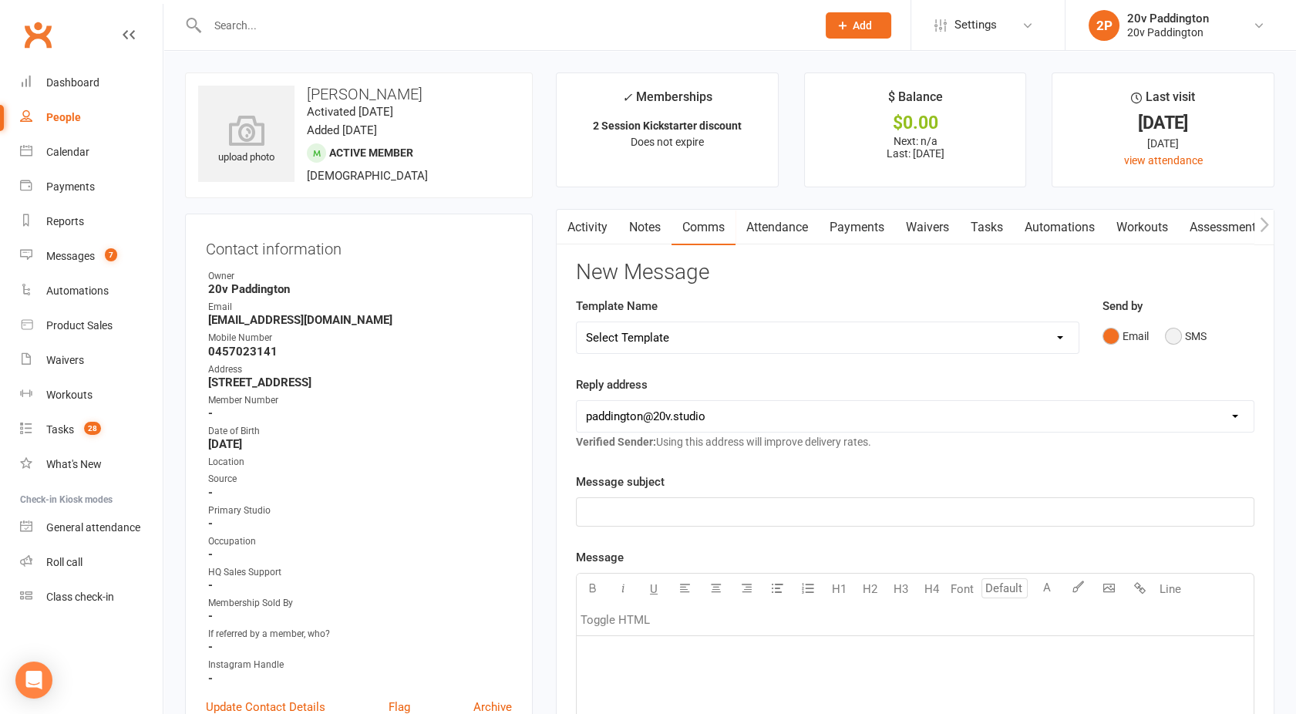
click at [1191, 344] on button "SMS" at bounding box center [1185, 335] width 42 height 29
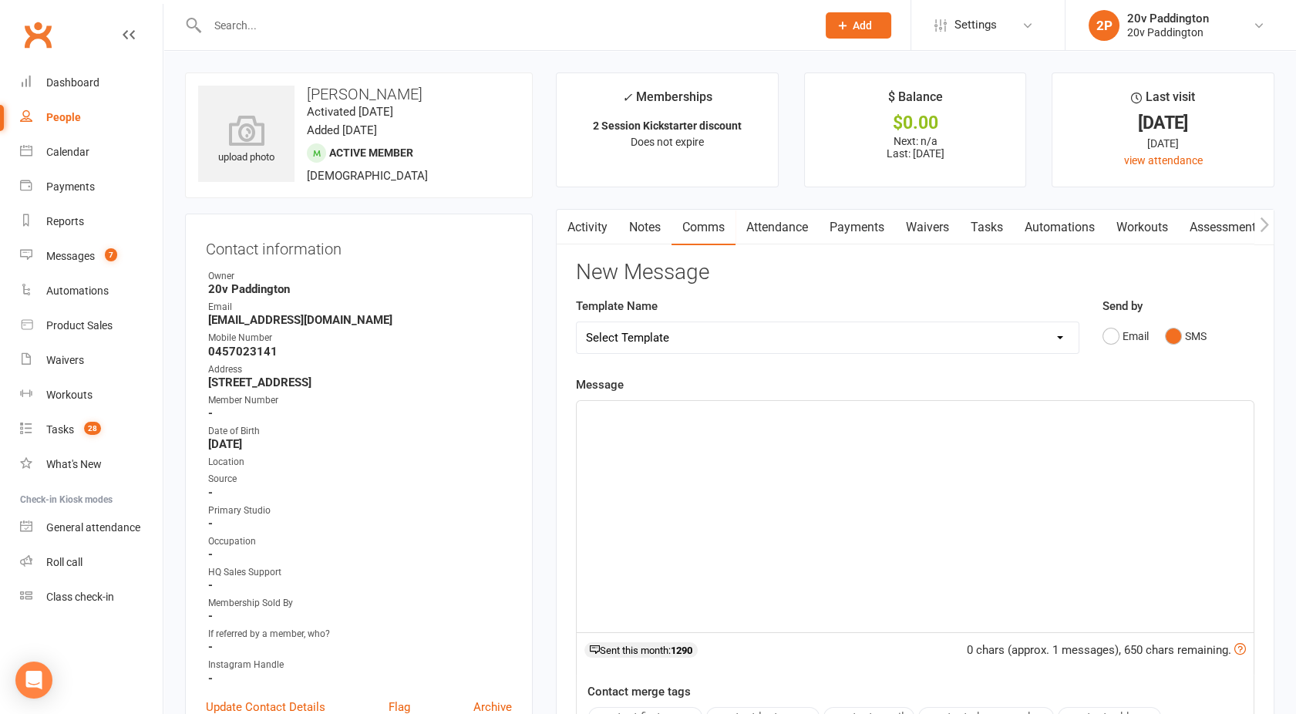
click at [880, 523] on div "﻿" at bounding box center [914, 516] width 677 height 231
click at [667, 414] on span "Hey [PERSON_NAME], did the 7:30am work for you in the morning? :)" at bounding box center [762, 415] width 353 height 14
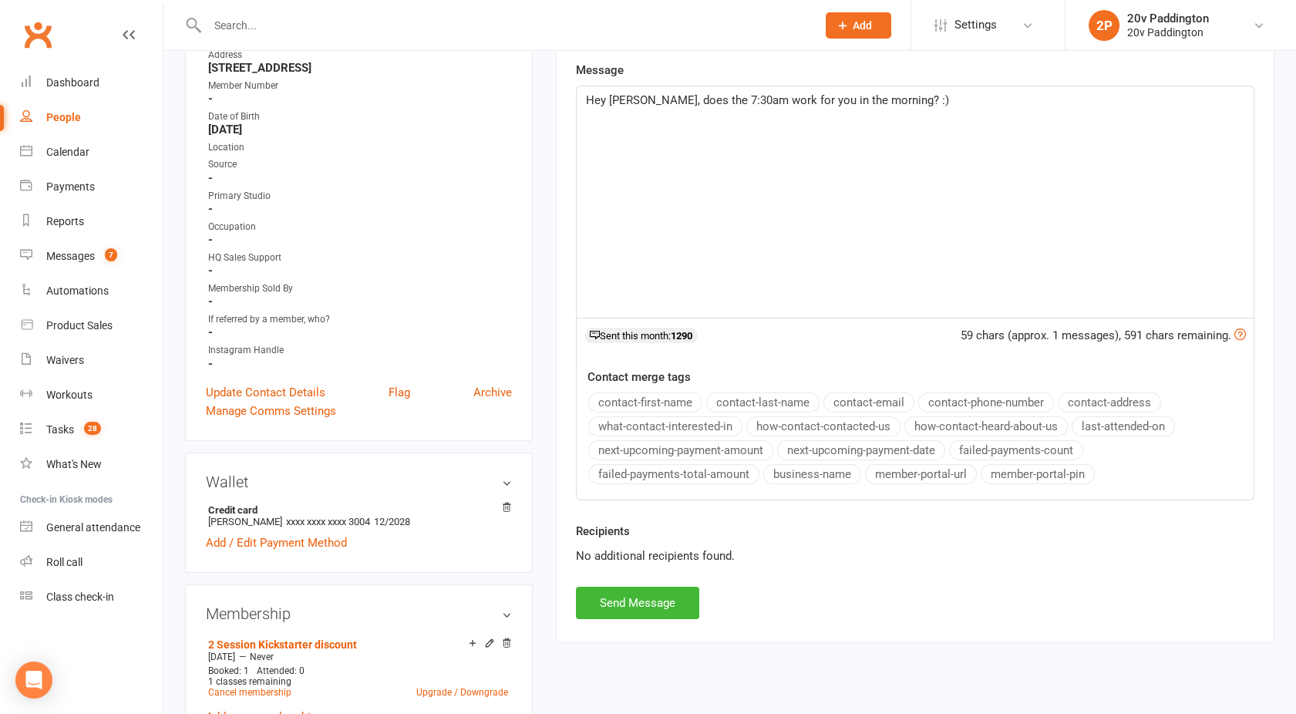
scroll to position [321, 0]
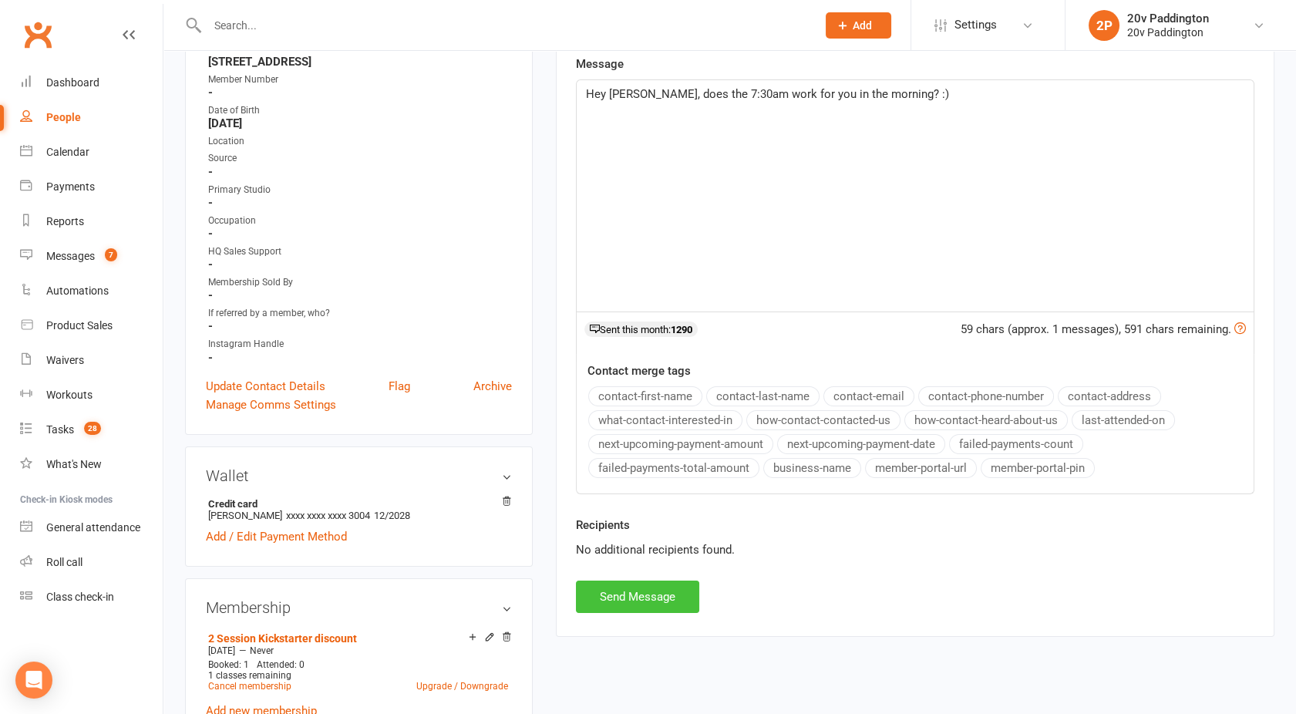
click at [607, 596] on button "Send Message" at bounding box center [637, 596] width 123 height 32
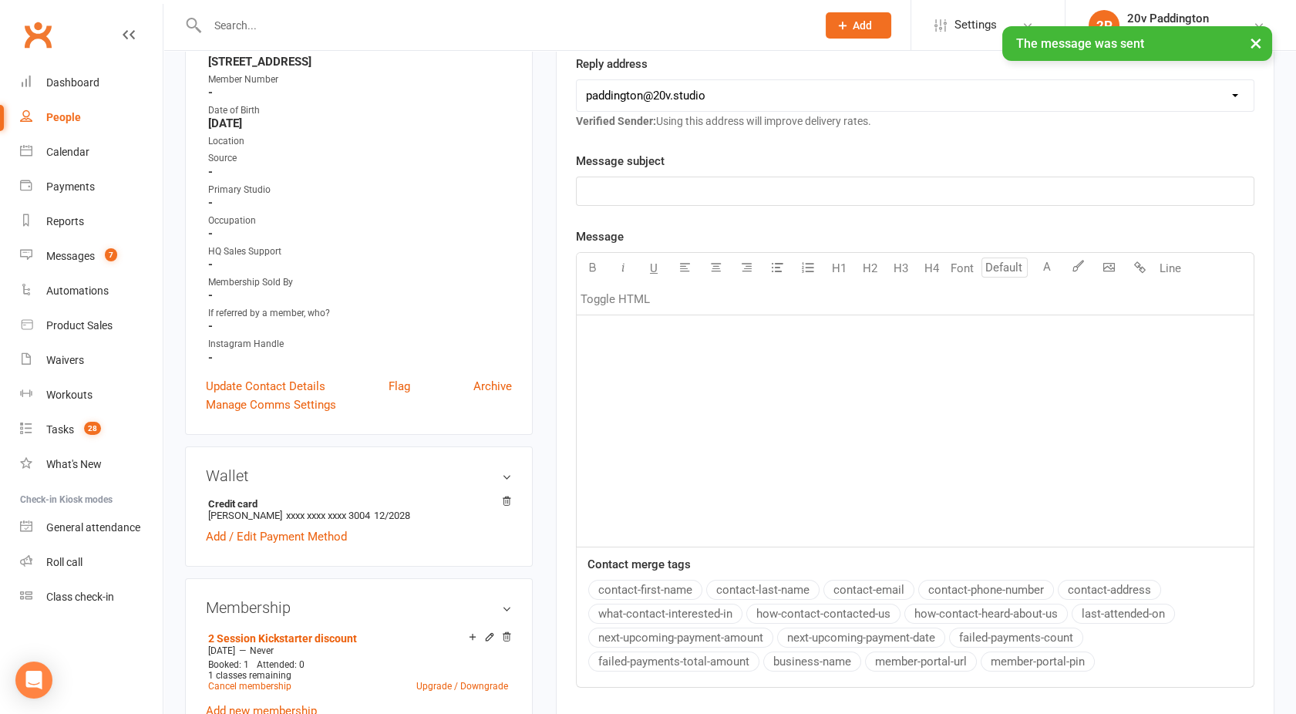
scroll to position [0, 0]
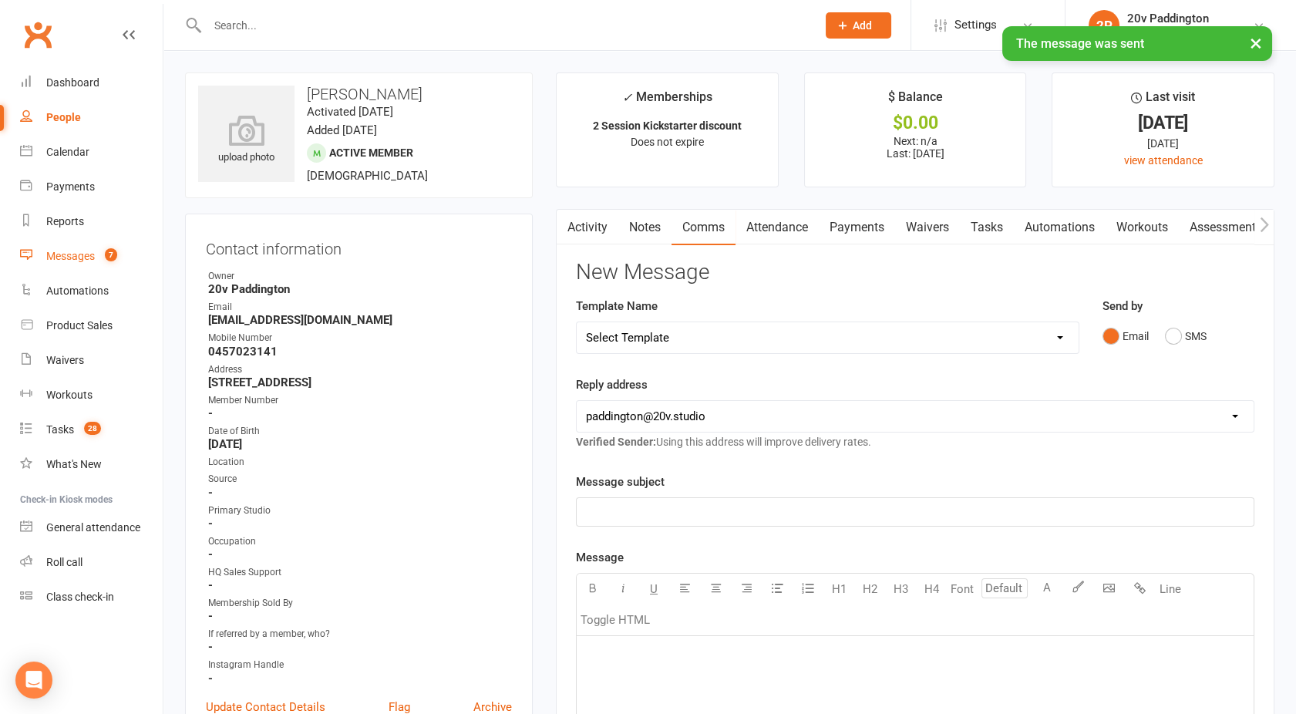
click at [71, 259] on div "Messages" at bounding box center [70, 256] width 49 height 12
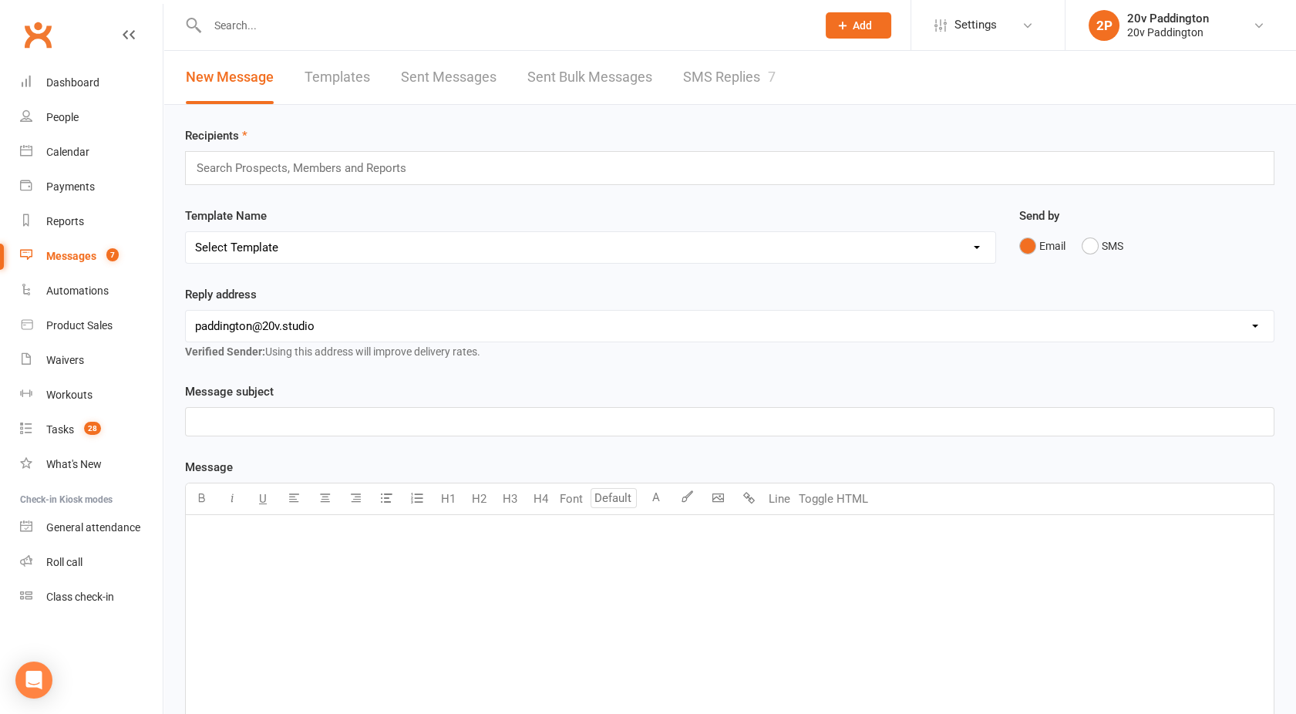
click at [744, 76] on link "SMS Replies 7" at bounding box center [729, 77] width 92 height 53
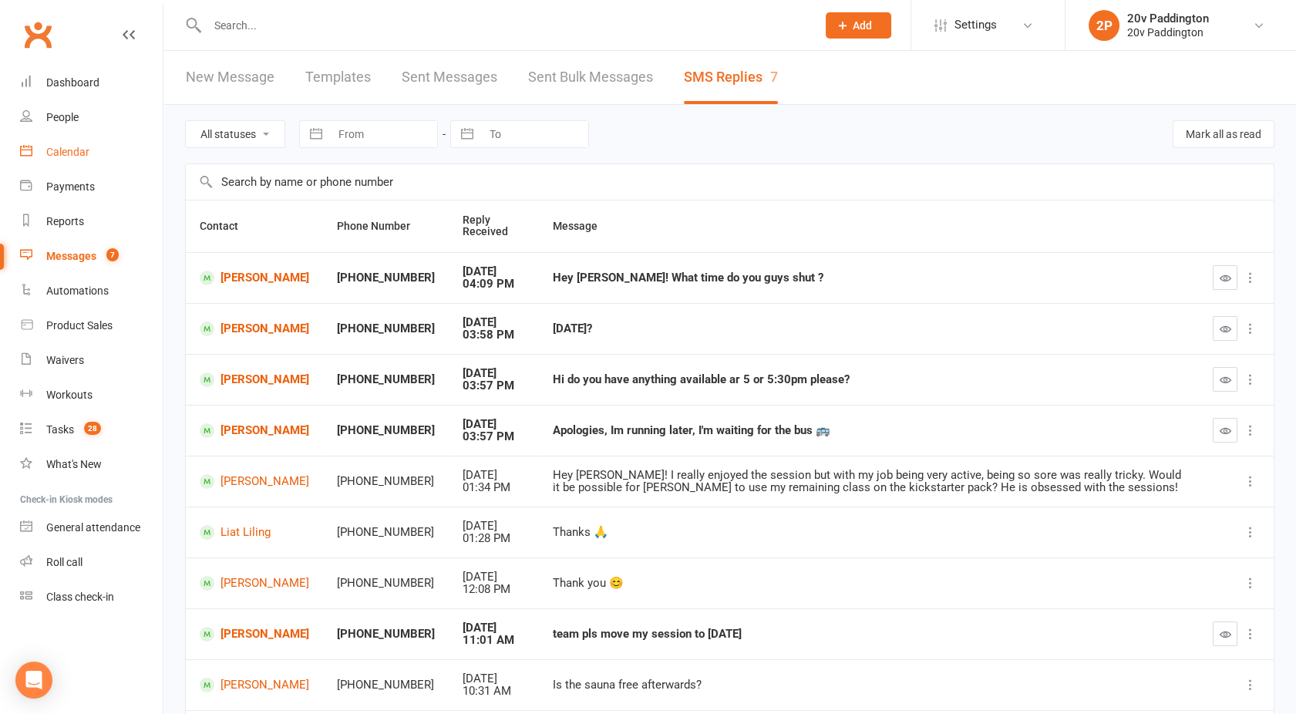
click at [82, 146] on div "Calendar" at bounding box center [67, 152] width 43 height 12
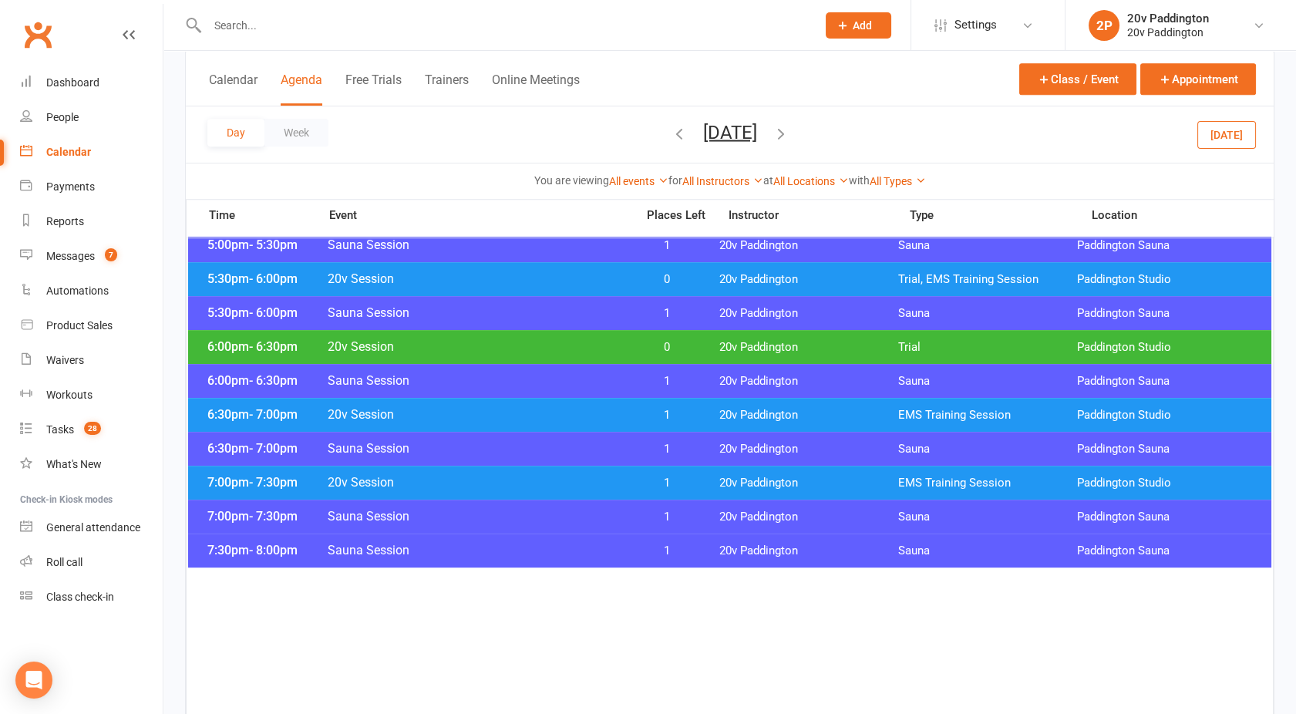
scroll to position [1464, 0]
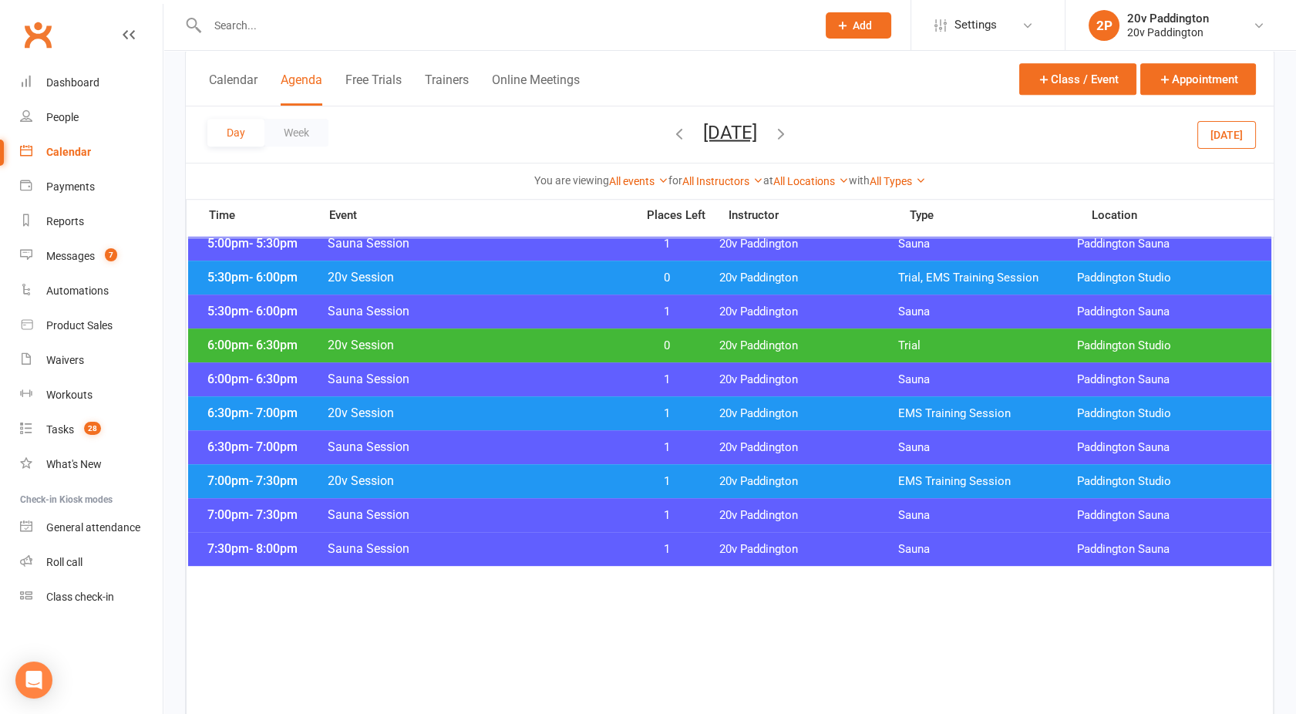
click at [558, 408] on span "20v Session" at bounding box center [477, 412] width 300 height 15
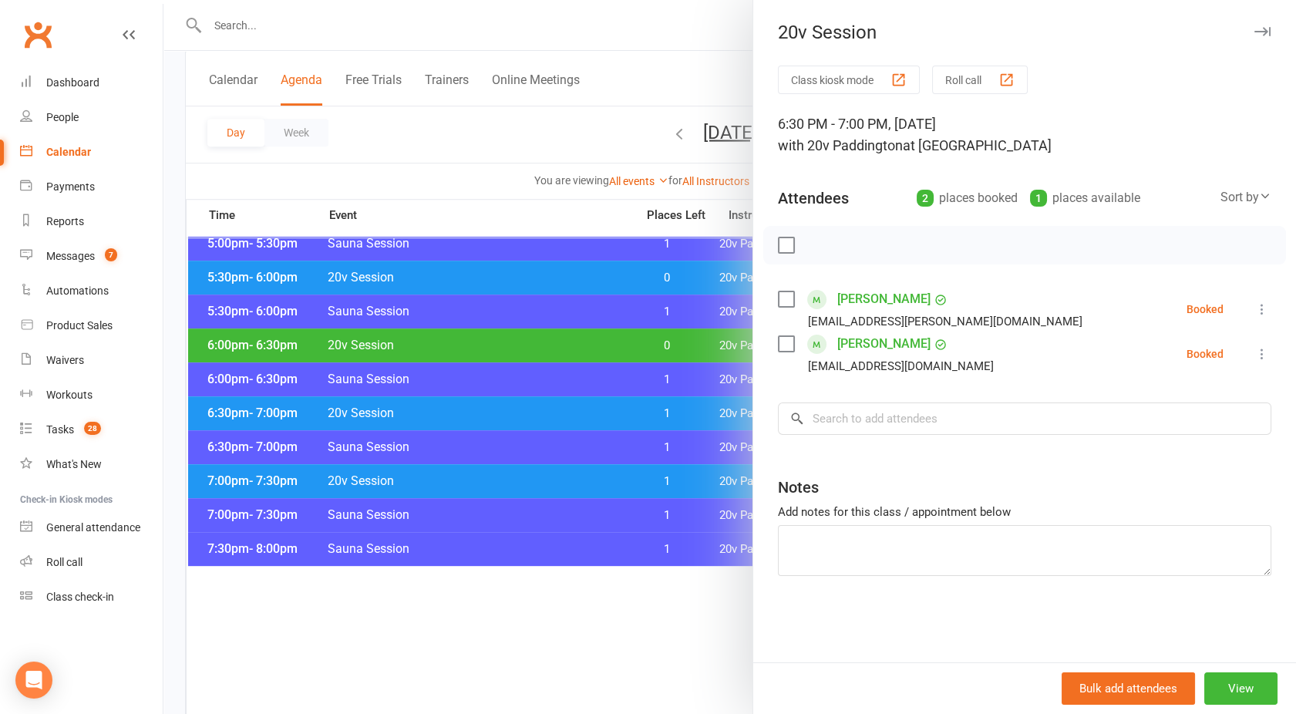
click at [571, 475] on div at bounding box center [729, 357] width 1132 height 714
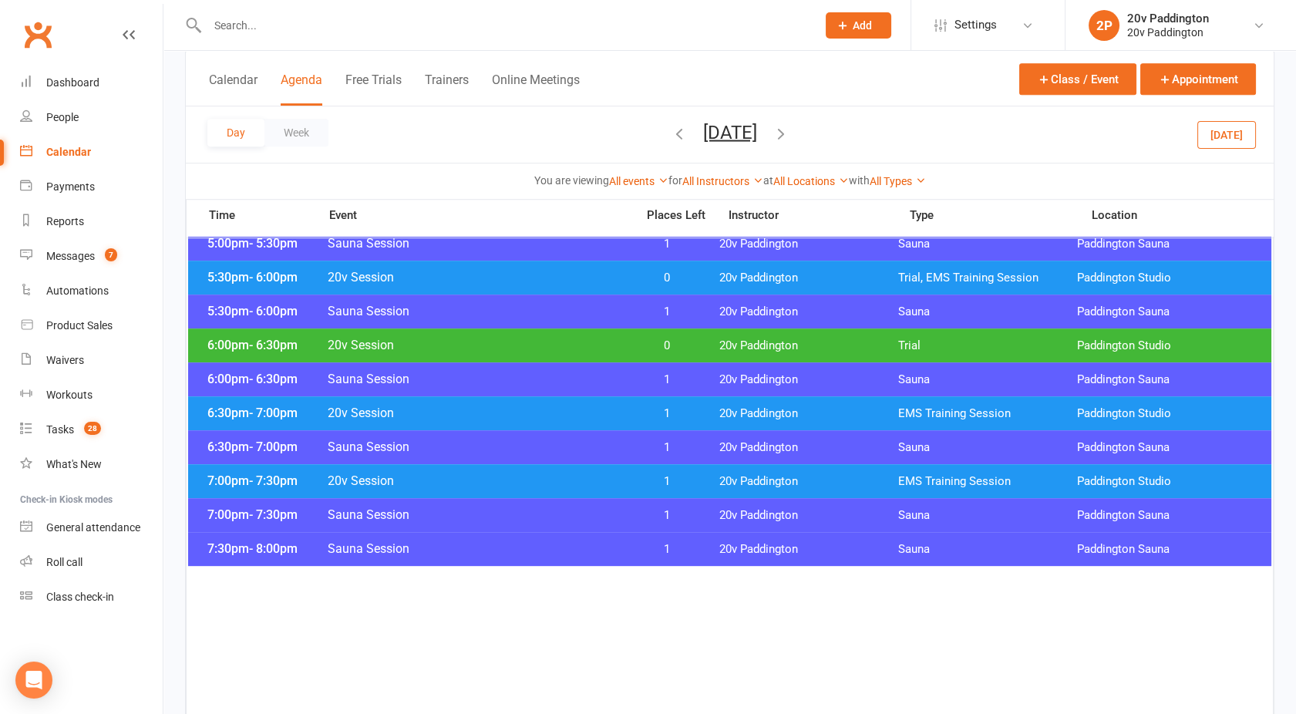
click at [571, 475] on span "20v Session" at bounding box center [477, 480] width 300 height 15
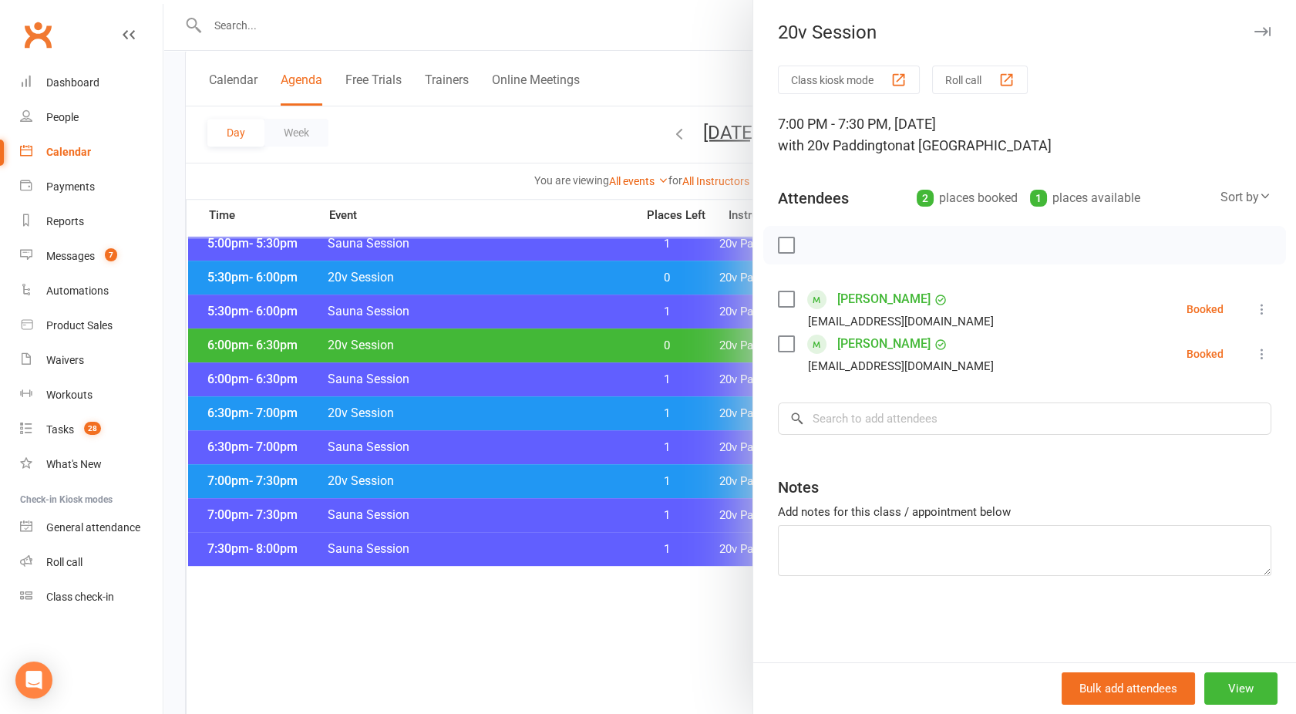
click at [450, 272] on div at bounding box center [729, 357] width 1132 height 714
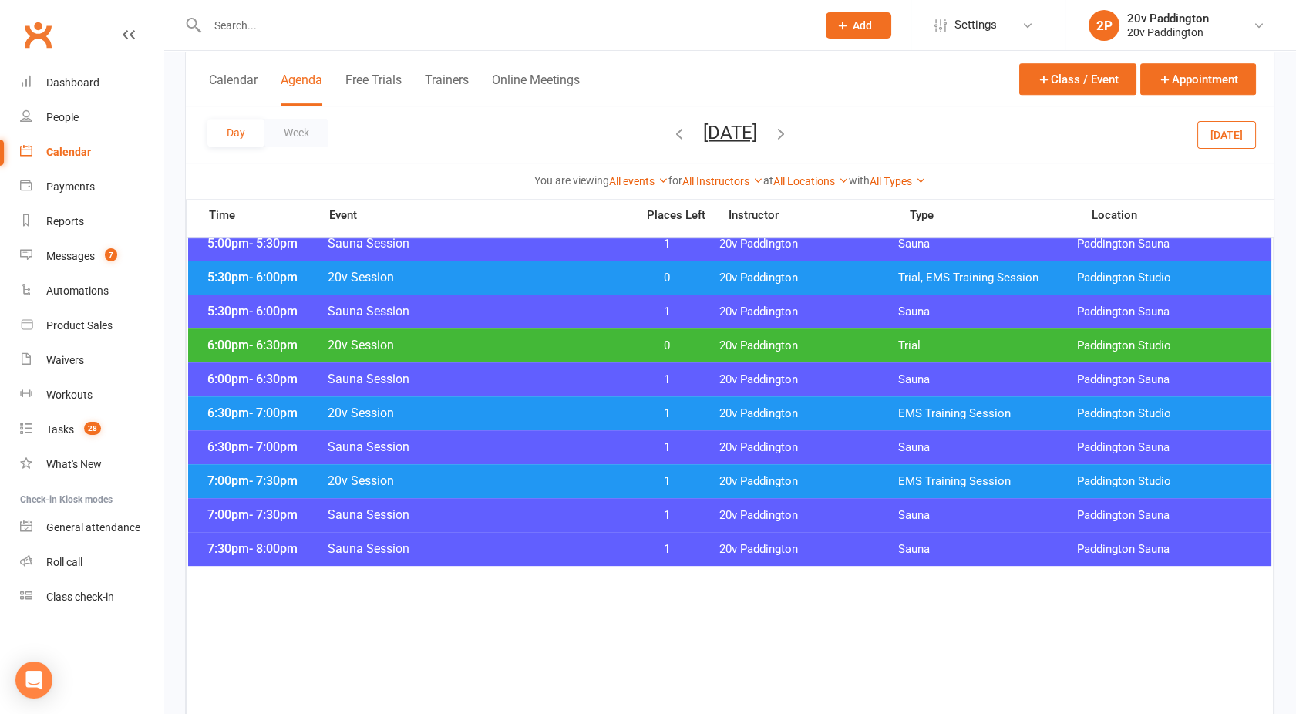
click at [450, 272] on span "20v Session" at bounding box center [477, 277] width 300 height 15
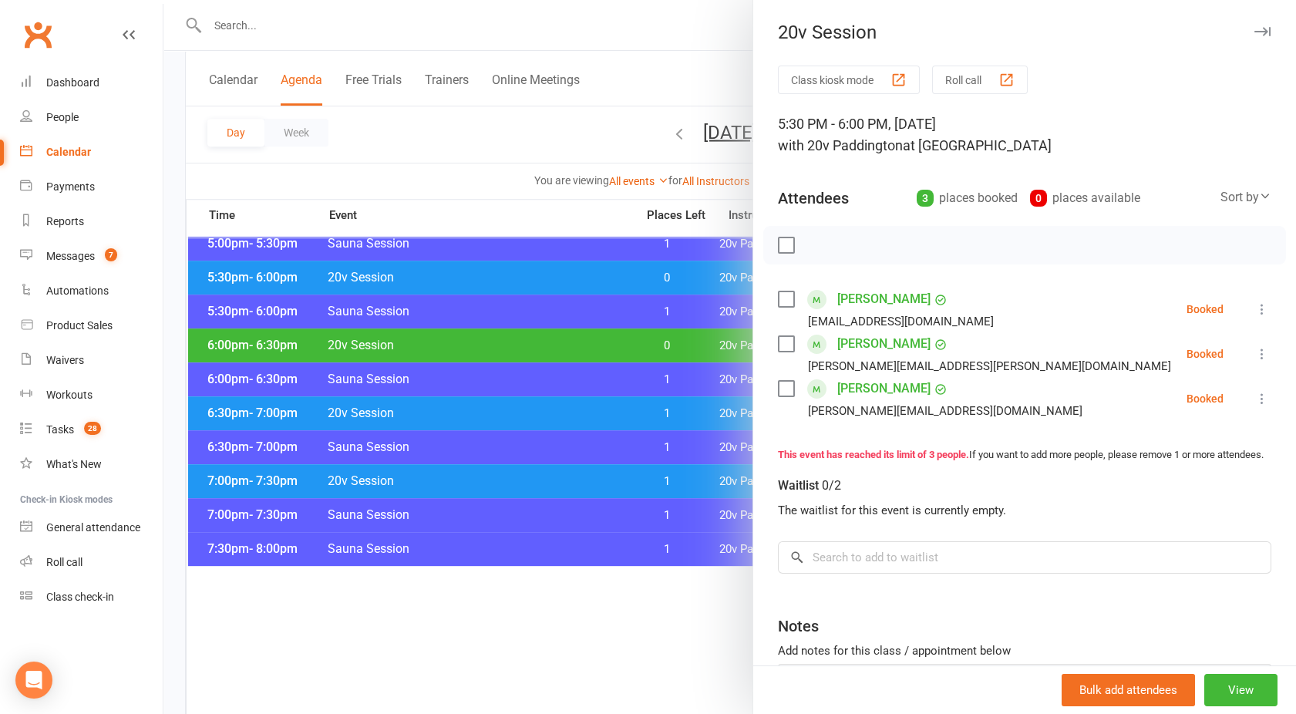
click at [450, 272] on div at bounding box center [729, 357] width 1132 height 714
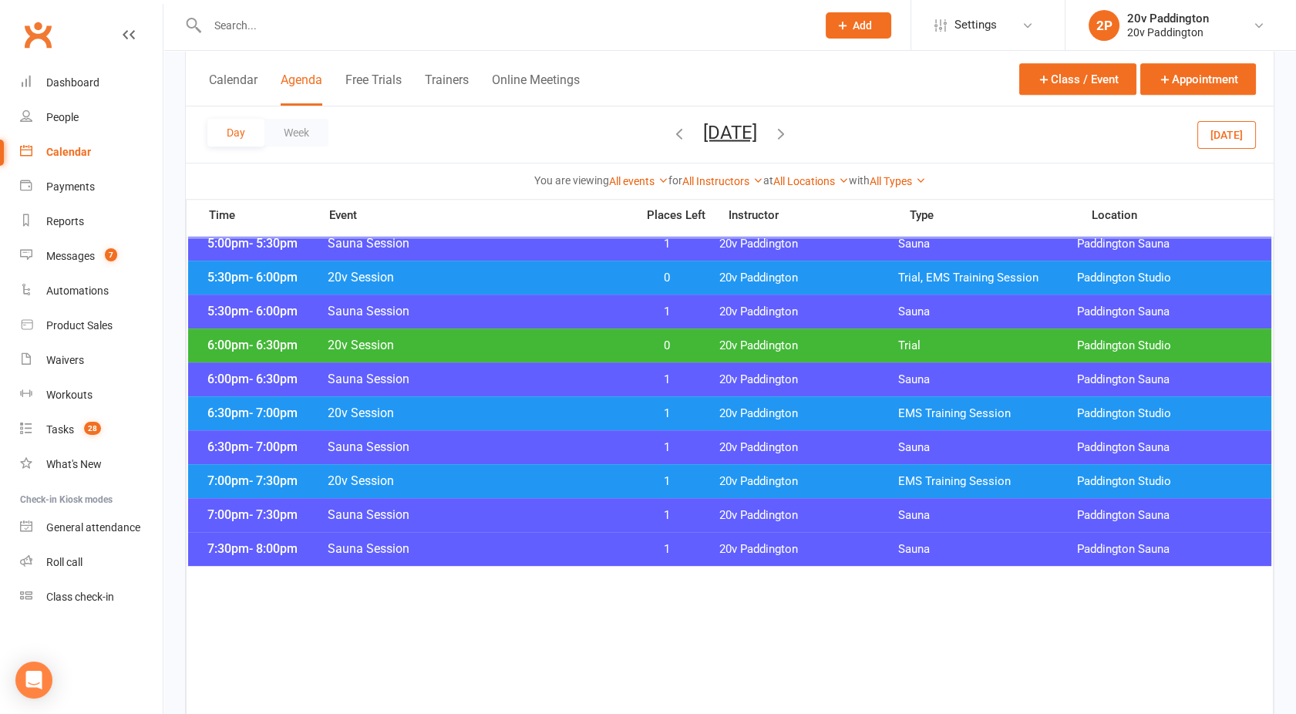
click at [450, 272] on span "20v Session" at bounding box center [477, 277] width 300 height 15
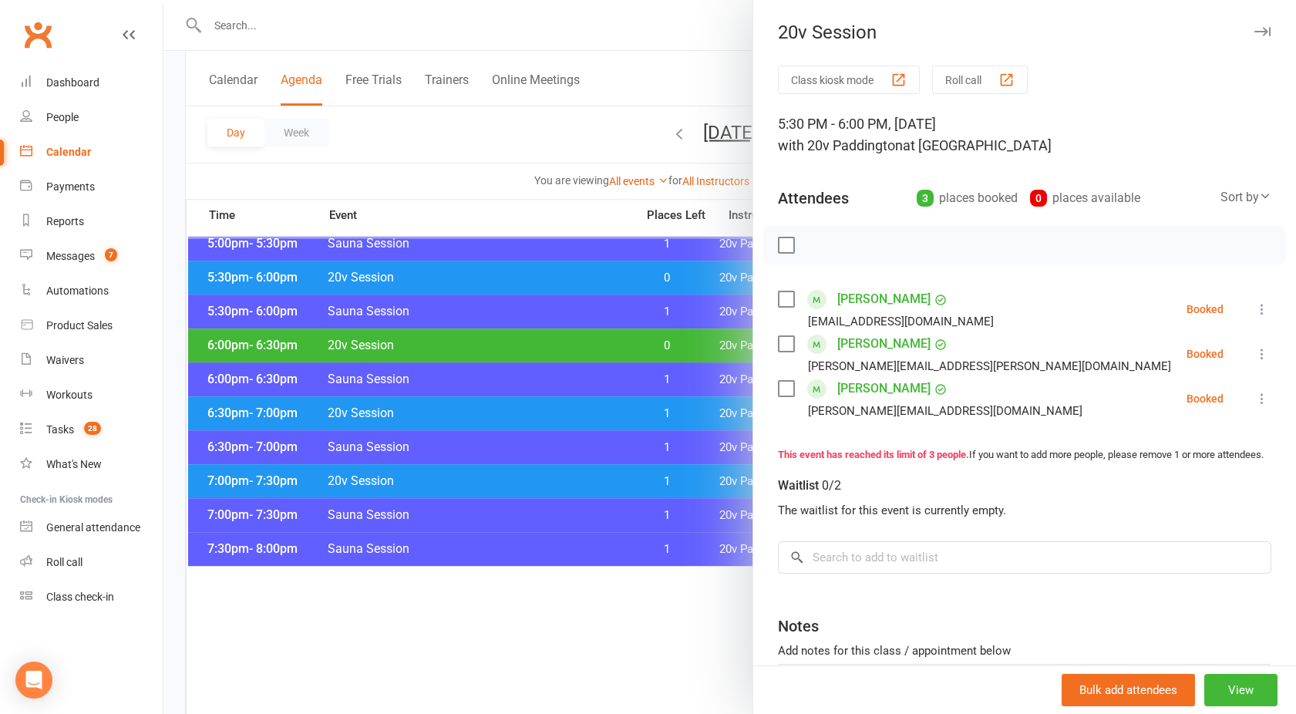
click at [450, 272] on div at bounding box center [729, 357] width 1132 height 714
